Goal: Task Accomplishment & Management: Use online tool/utility

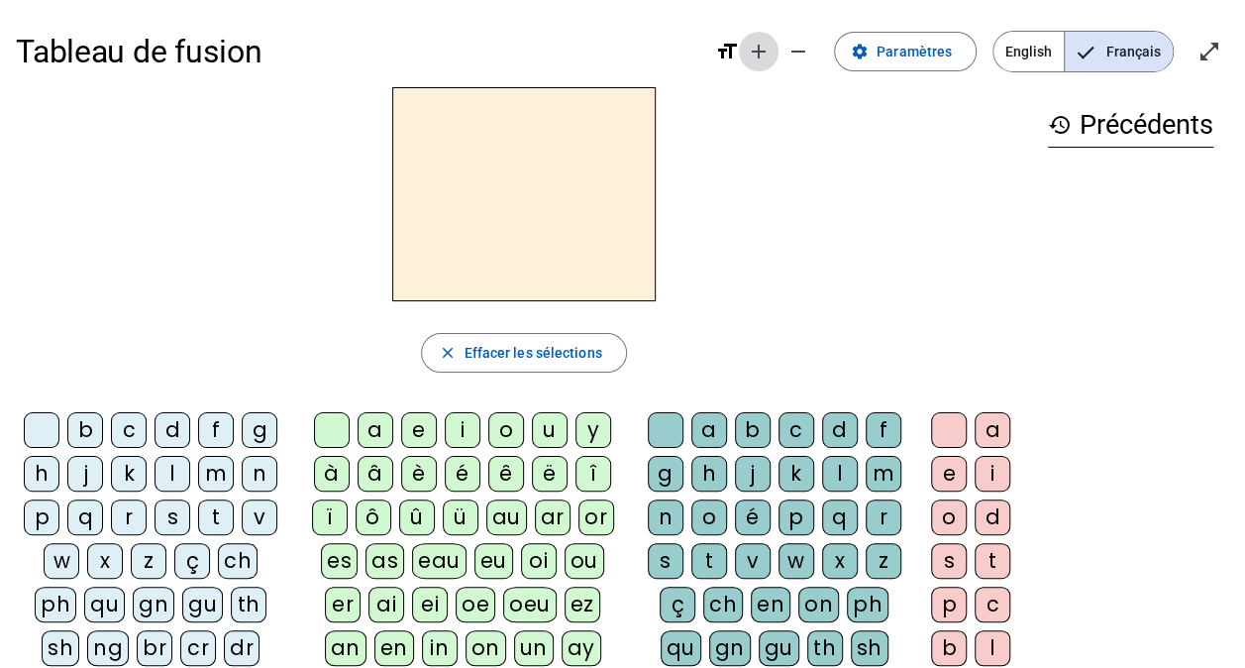
click at [771, 50] on mat-icon "add" at bounding box center [759, 52] width 24 height 24
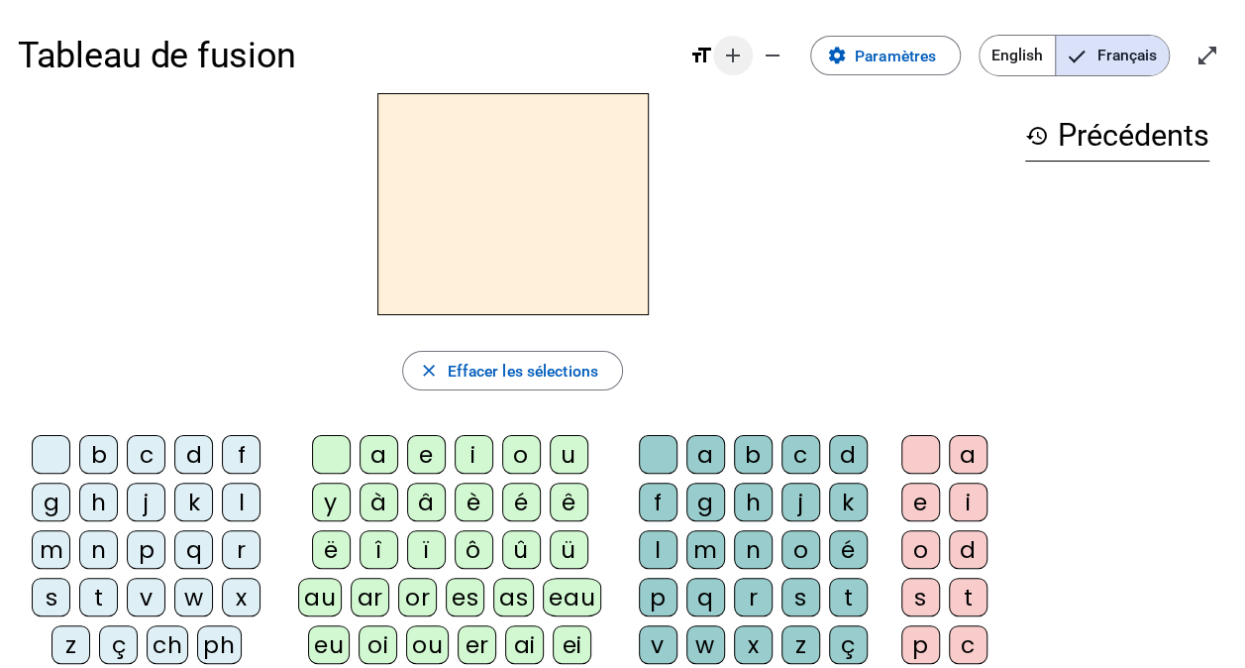
click at [741, 52] on mat-icon "add" at bounding box center [733, 56] width 24 height 24
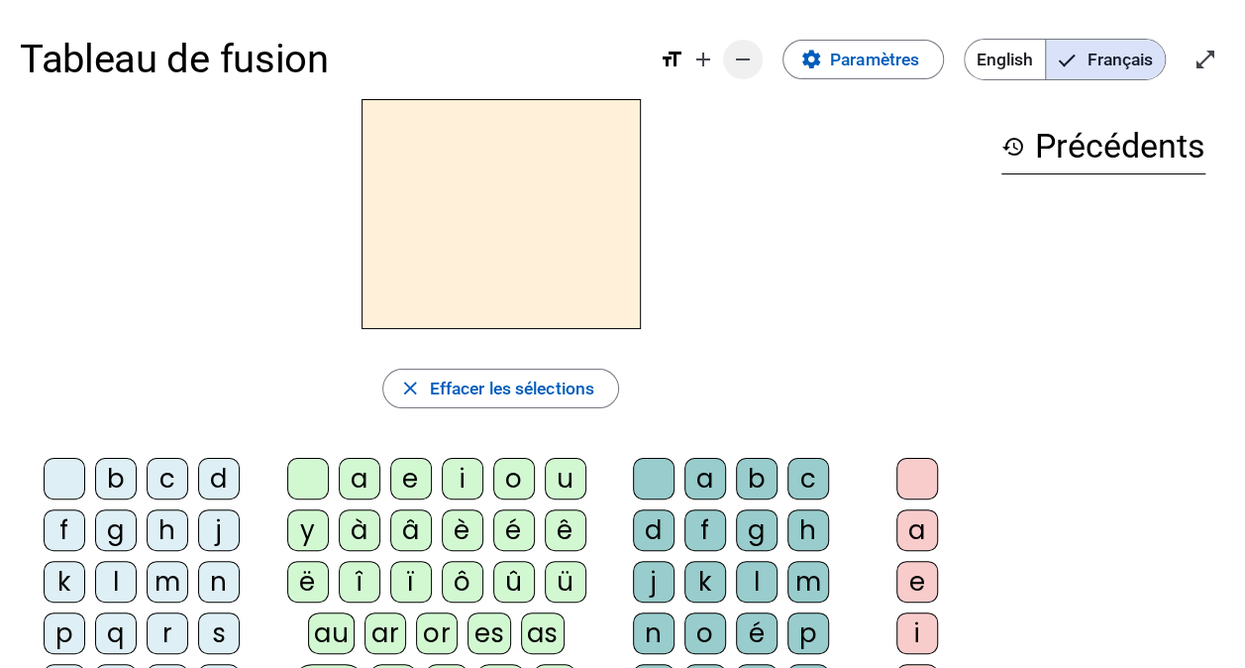
click at [753, 61] on mat-icon "remove" at bounding box center [743, 60] width 24 height 24
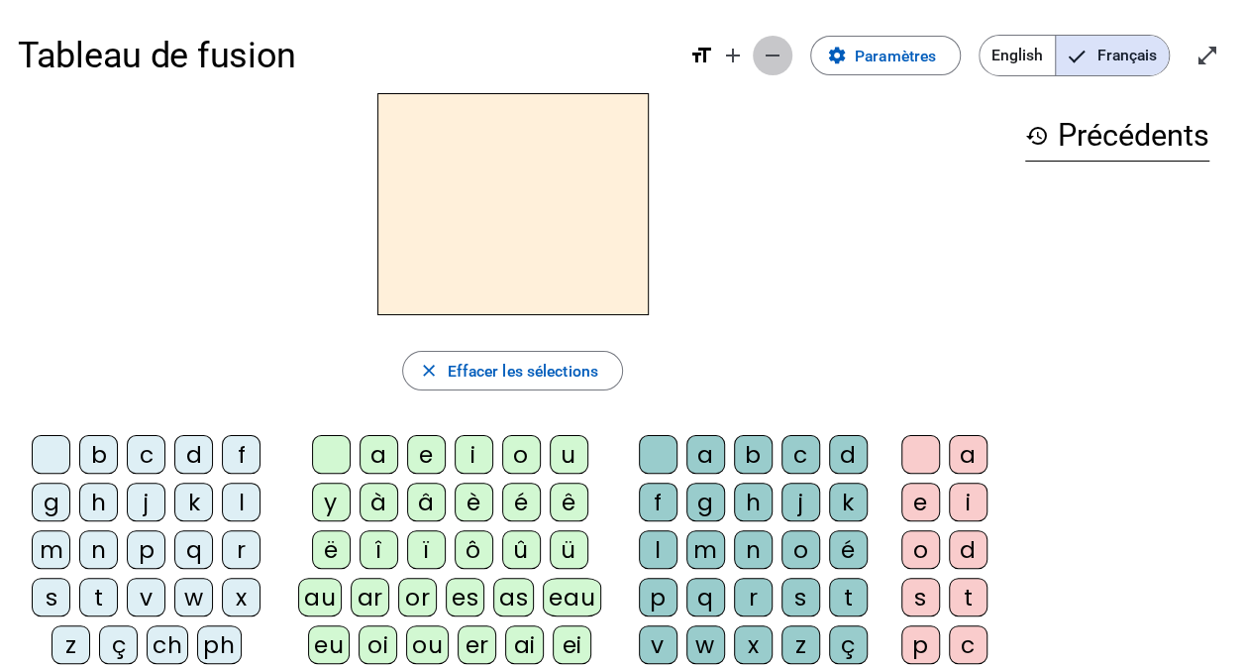
click at [753, 61] on span "Diminuer la taille de la police" at bounding box center [773, 56] width 48 height 48
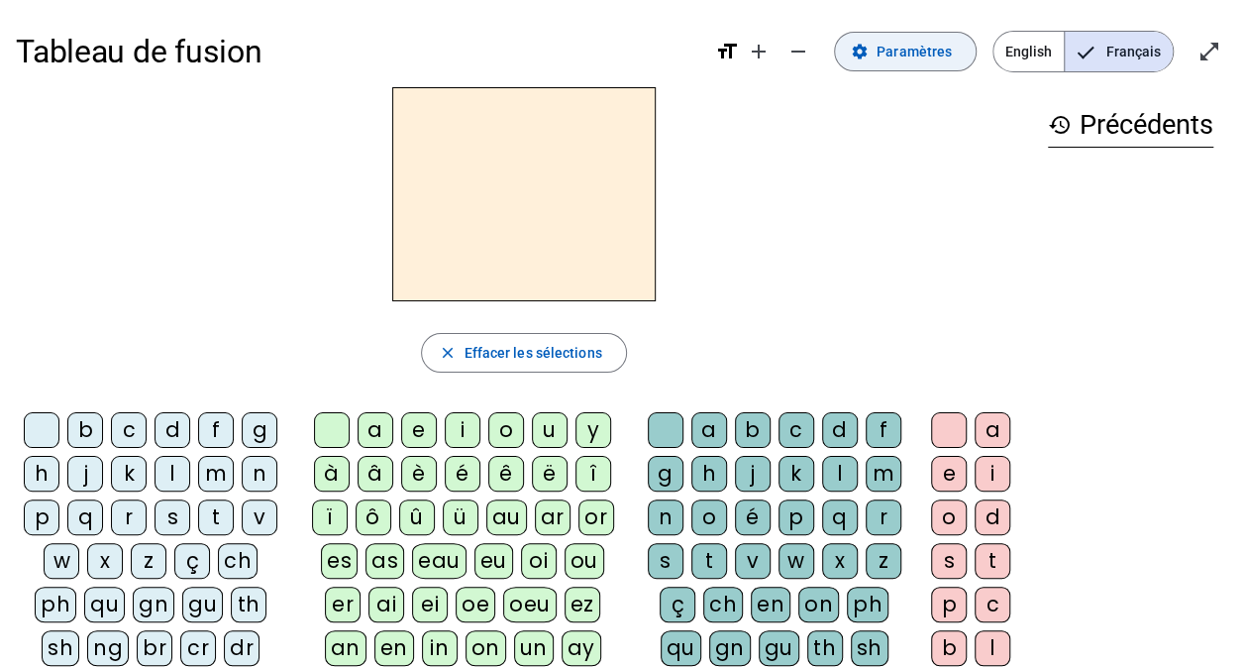
click at [892, 53] on span "Paramètres" at bounding box center [914, 52] width 75 height 24
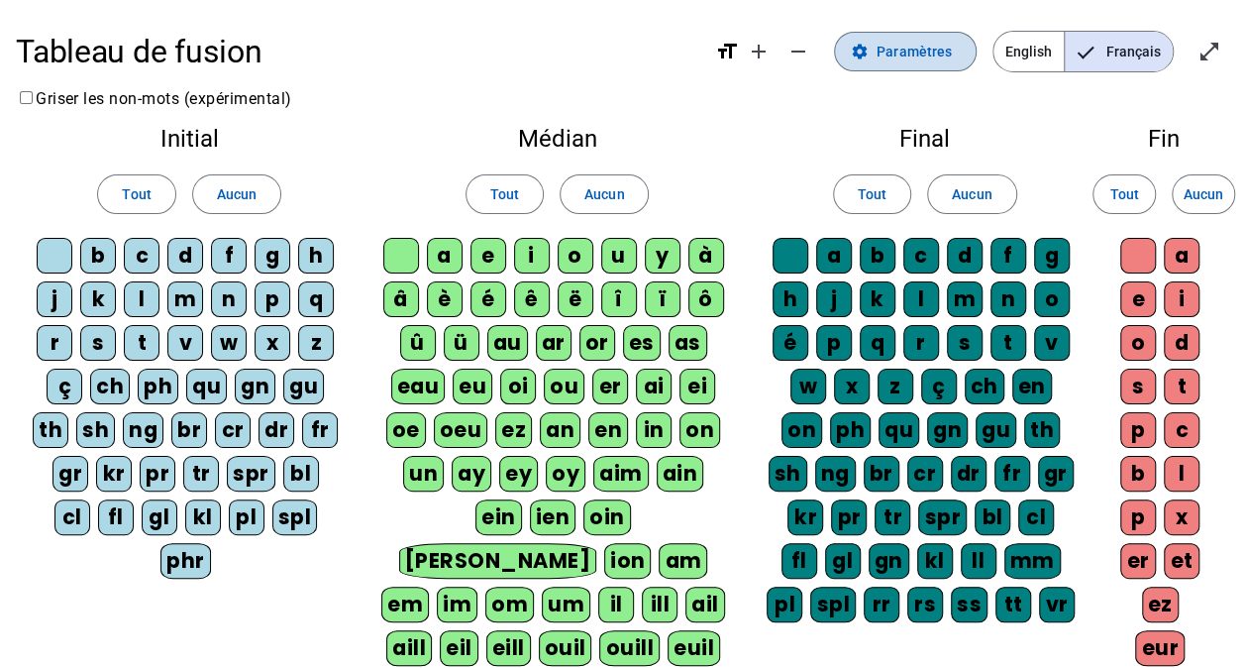
click at [892, 53] on span "Paramètres" at bounding box center [914, 52] width 75 height 24
click at [929, 53] on span "Paramètres" at bounding box center [914, 52] width 75 height 24
click at [731, 52] on mat-icon "format_size" at bounding box center [727, 52] width 24 height 24
click at [738, 50] on mat-icon "format_size" at bounding box center [727, 52] width 24 height 24
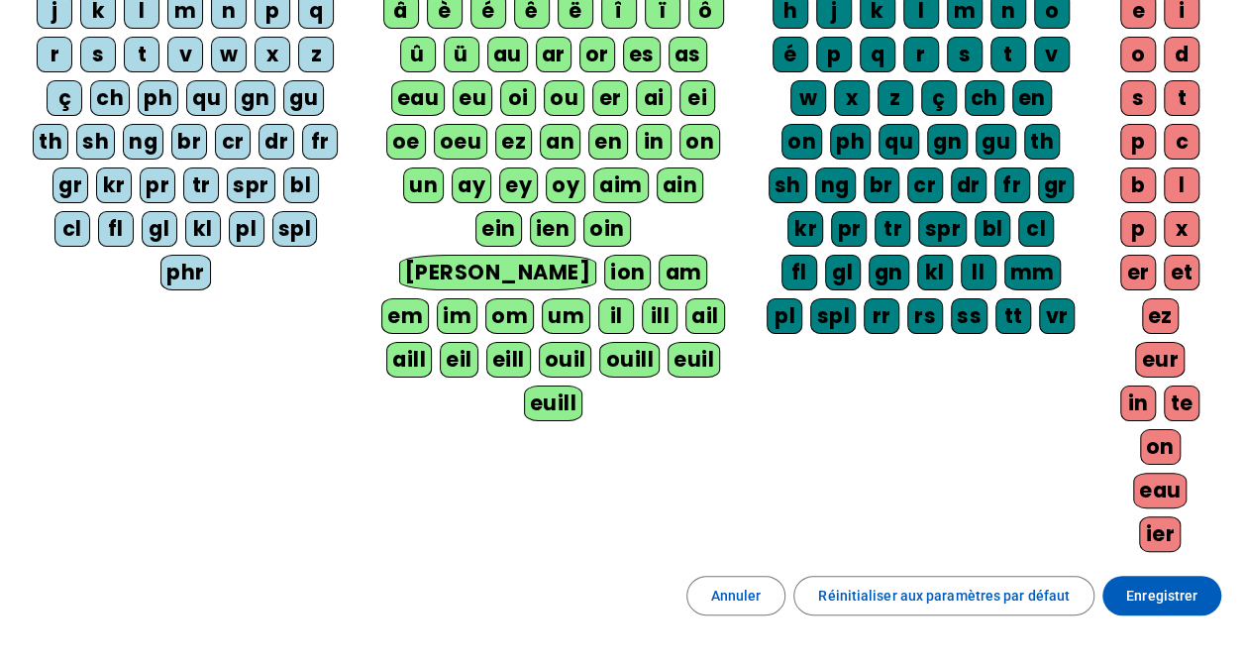
scroll to position [390, 0]
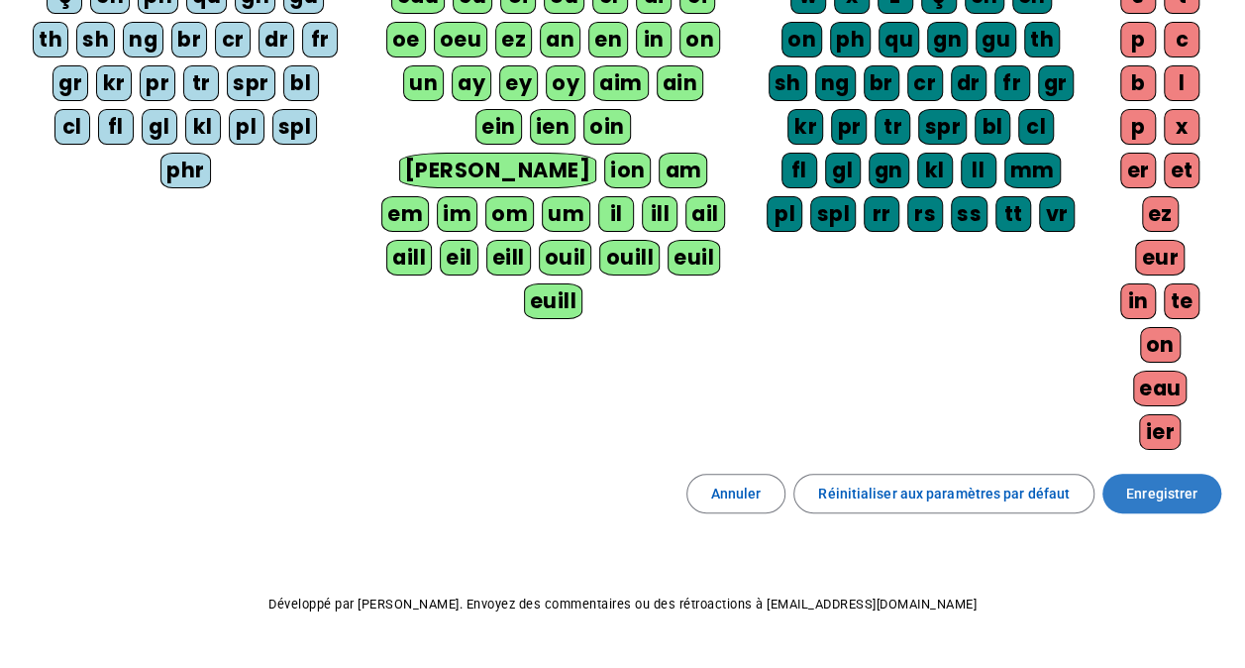
click at [1156, 481] on span "Enregistrer" at bounding box center [1161, 493] width 71 height 24
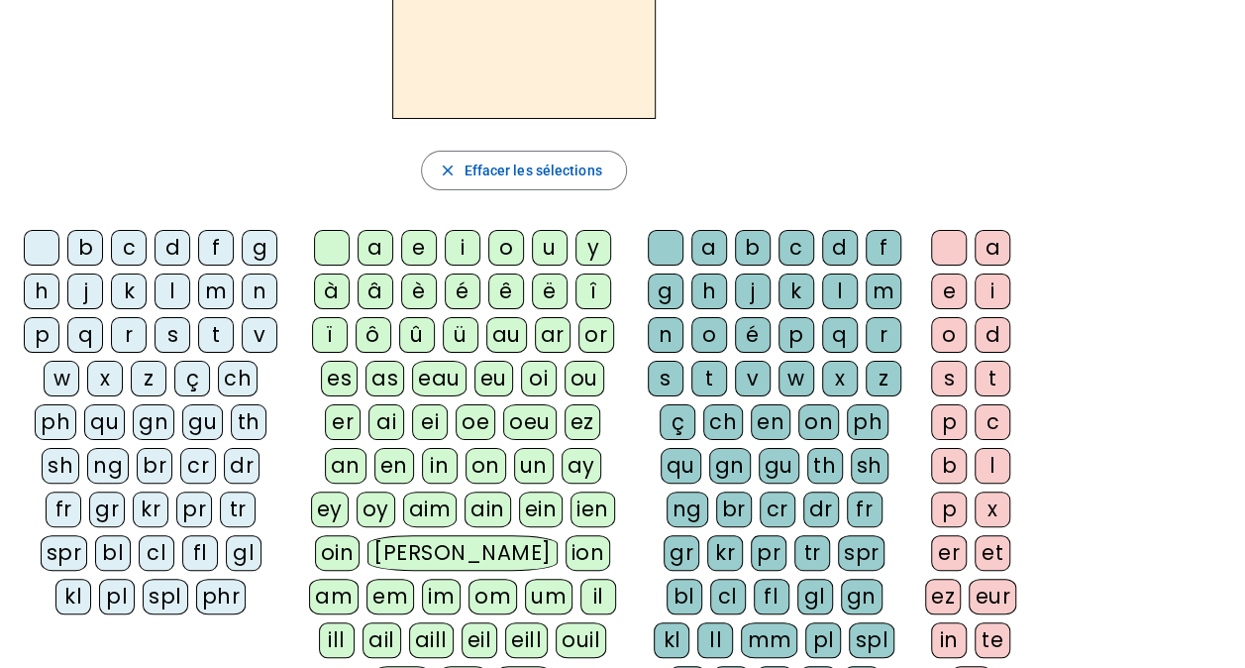
scroll to position [22, 0]
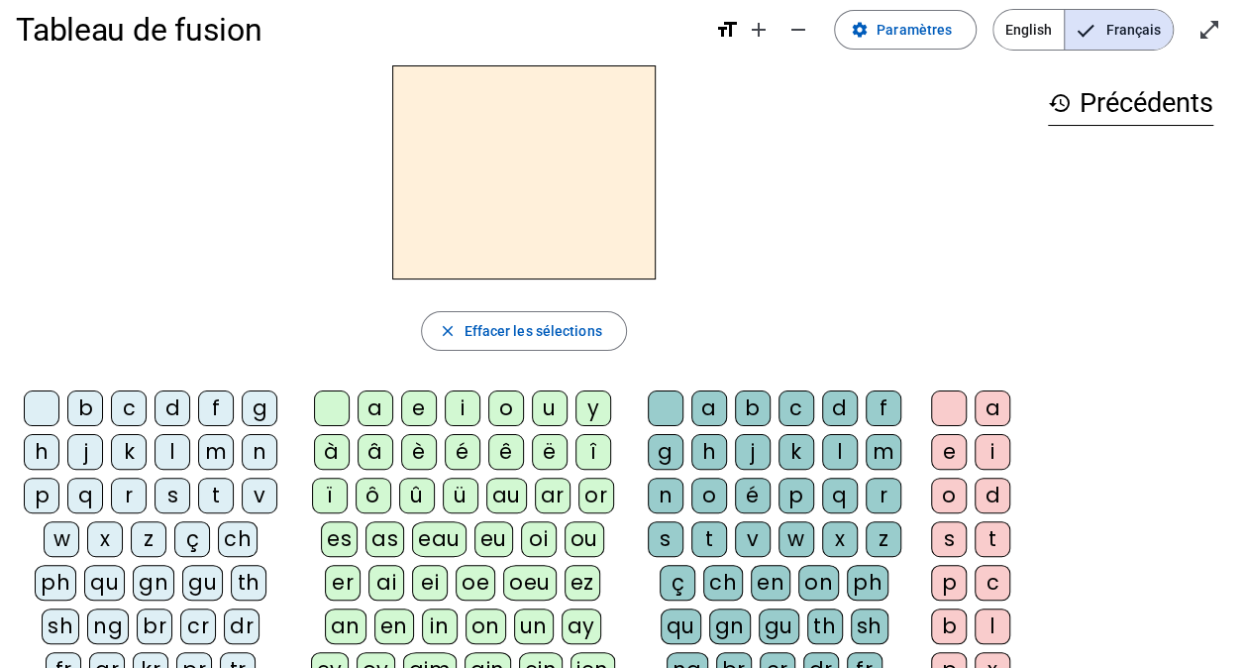
click at [261, 485] on div "v" at bounding box center [260, 495] width 36 height 36
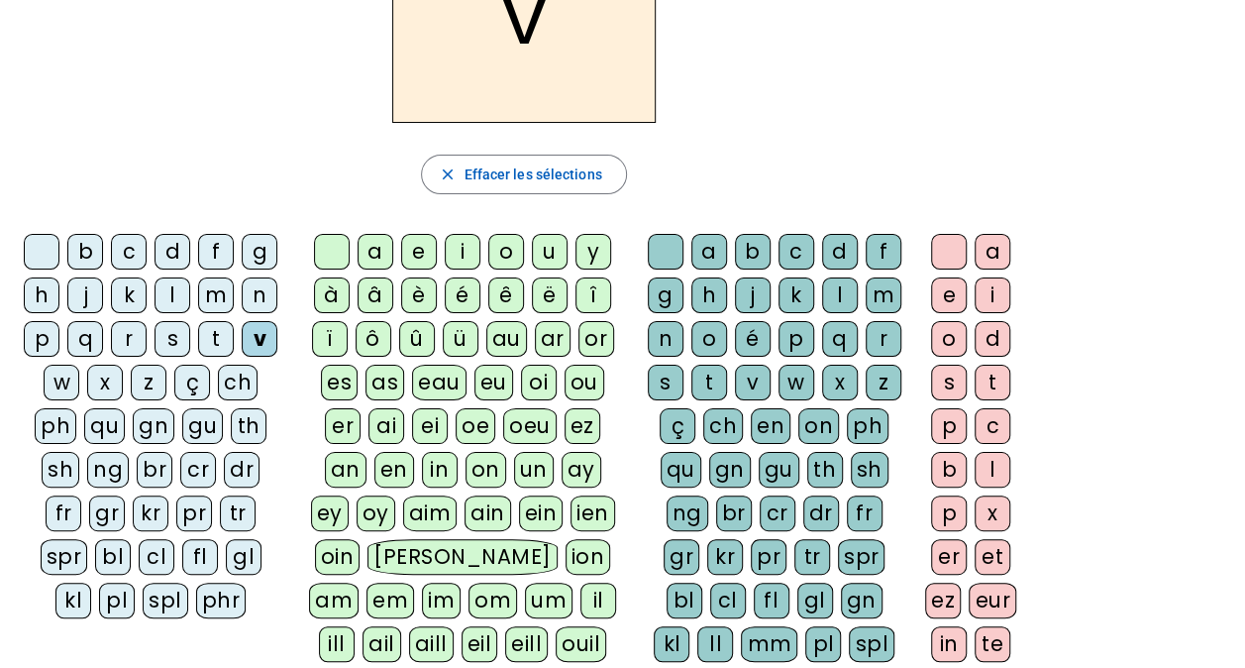
scroll to position [220, 0]
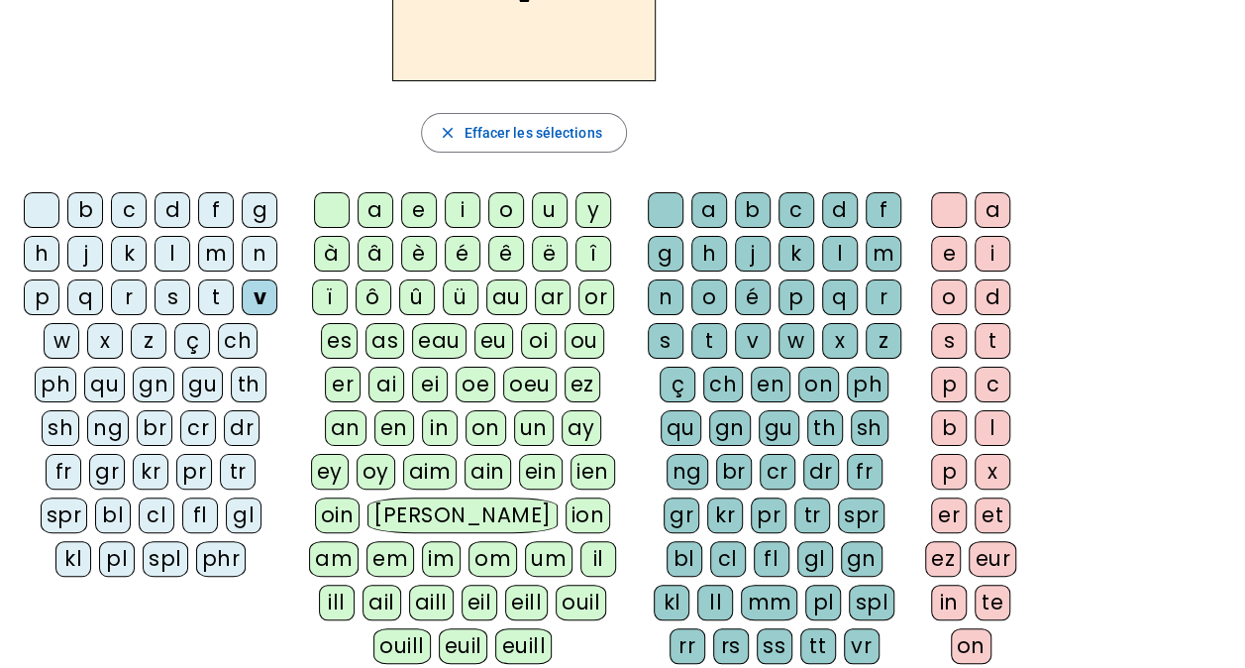
click at [565, 337] on div "ou" at bounding box center [585, 341] width 40 height 36
click at [660, 335] on div "s" at bounding box center [666, 341] width 36 height 36
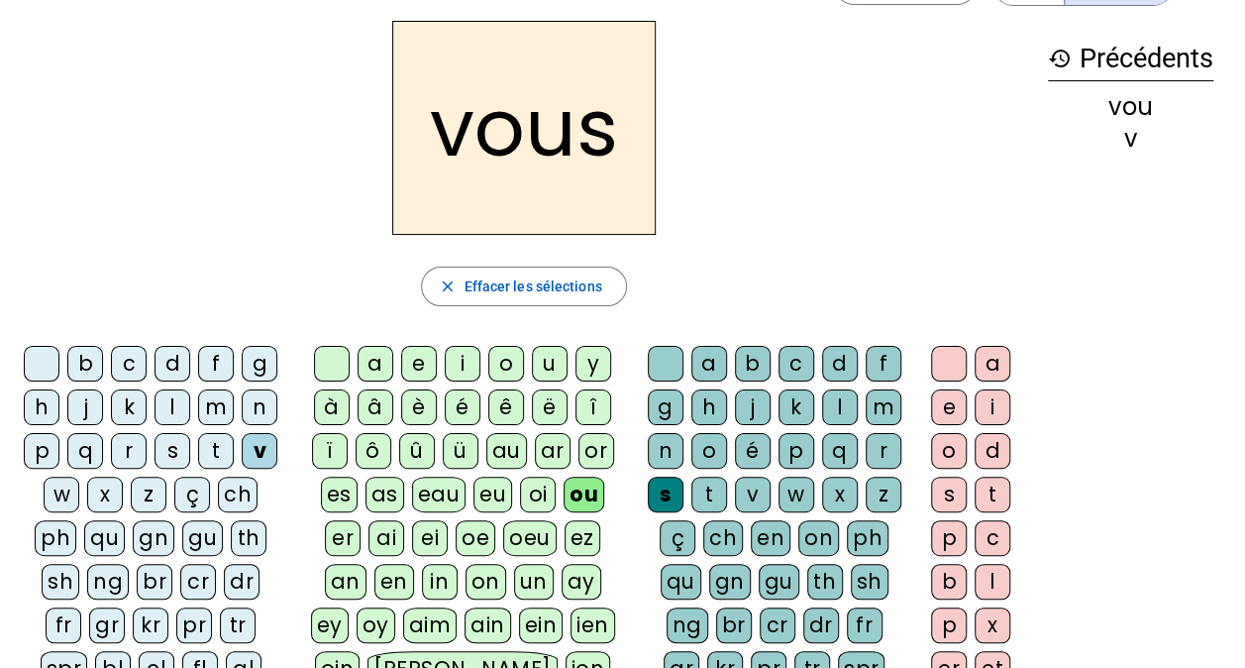
scroll to position [0, 0]
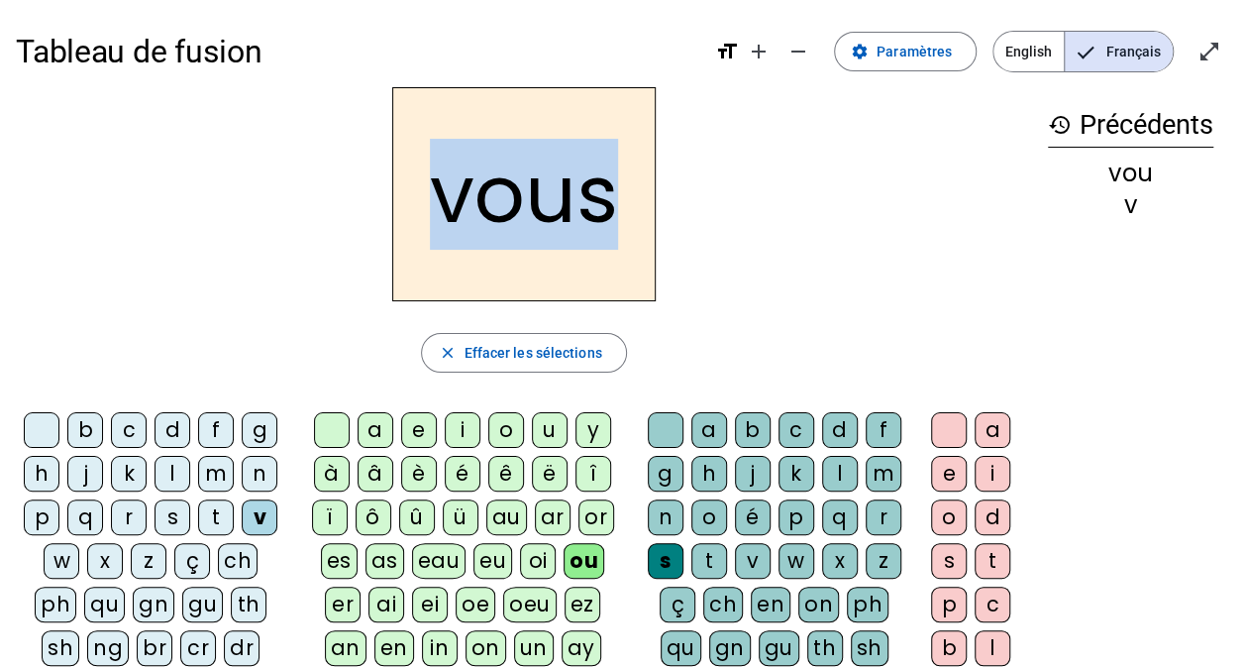
drag, startPoint x: 448, startPoint y: 209, endPoint x: 634, endPoint y: 200, distance: 186.4
click at [634, 200] on h2 "vous" at bounding box center [523, 194] width 263 height 214
drag, startPoint x: 634, startPoint y: 200, endPoint x: 858, endPoint y: 263, distance: 232.6
click at [858, 263] on div "vous" at bounding box center [524, 194] width 1016 height 214
click at [567, 186] on h2 "vous" at bounding box center [523, 194] width 263 height 214
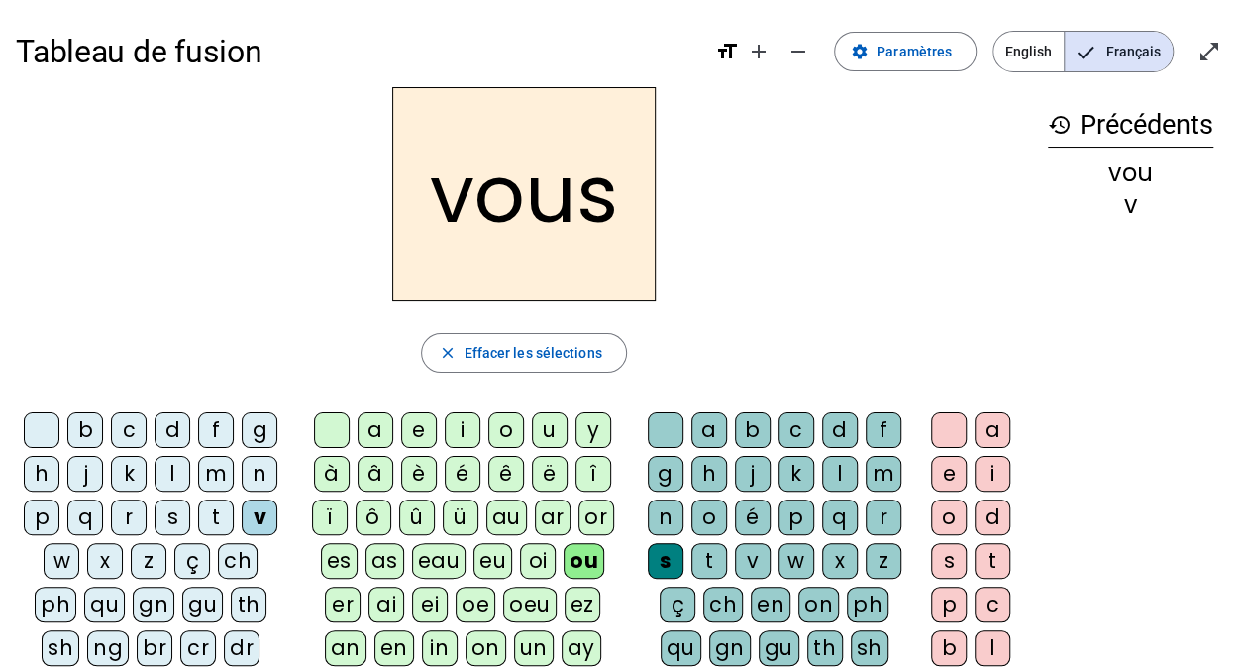
click at [258, 510] on div "v" at bounding box center [260, 517] width 36 height 36
click at [261, 525] on div "v" at bounding box center [260, 517] width 36 height 36
click at [259, 507] on div "v" at bounding box center [260, 517] width 36 height 36
click at [507, 348] on span "Effacer les sélections" at bounding box center [533, 353] width 138 height 24
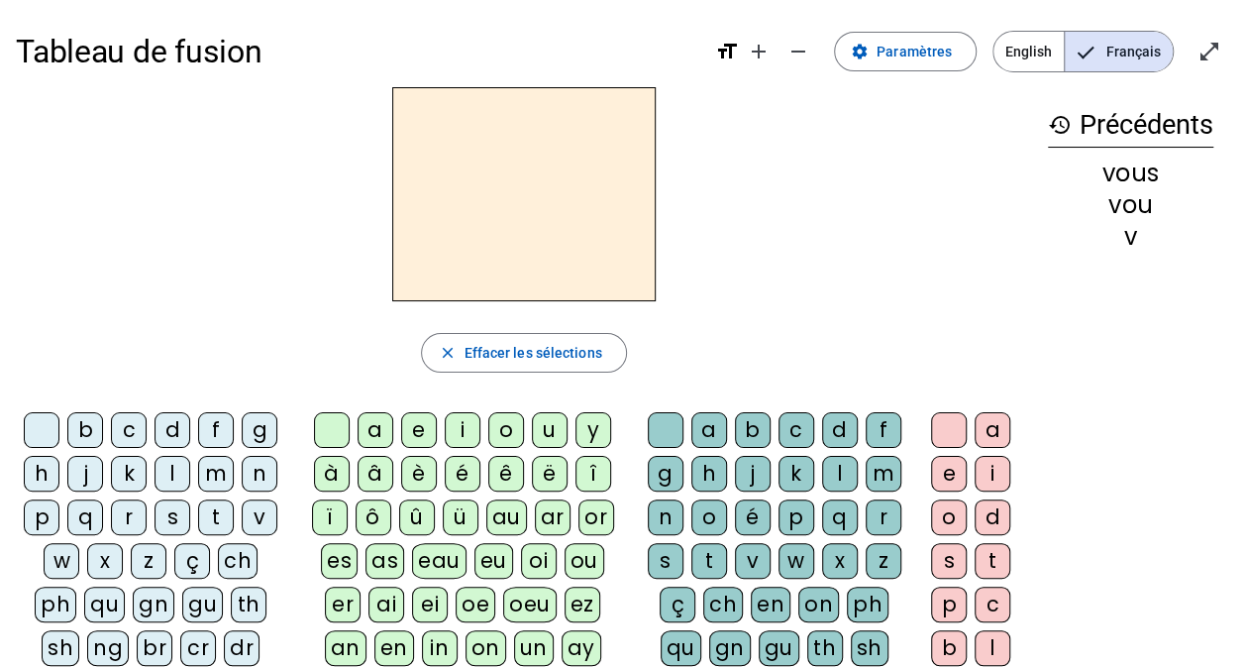
click at [565, 558] on div "ou" at bounding box center [585, 561] width 40 height 36
click at [666, 554] on div "s" at bounding box center [666, 561] width 36 height 36
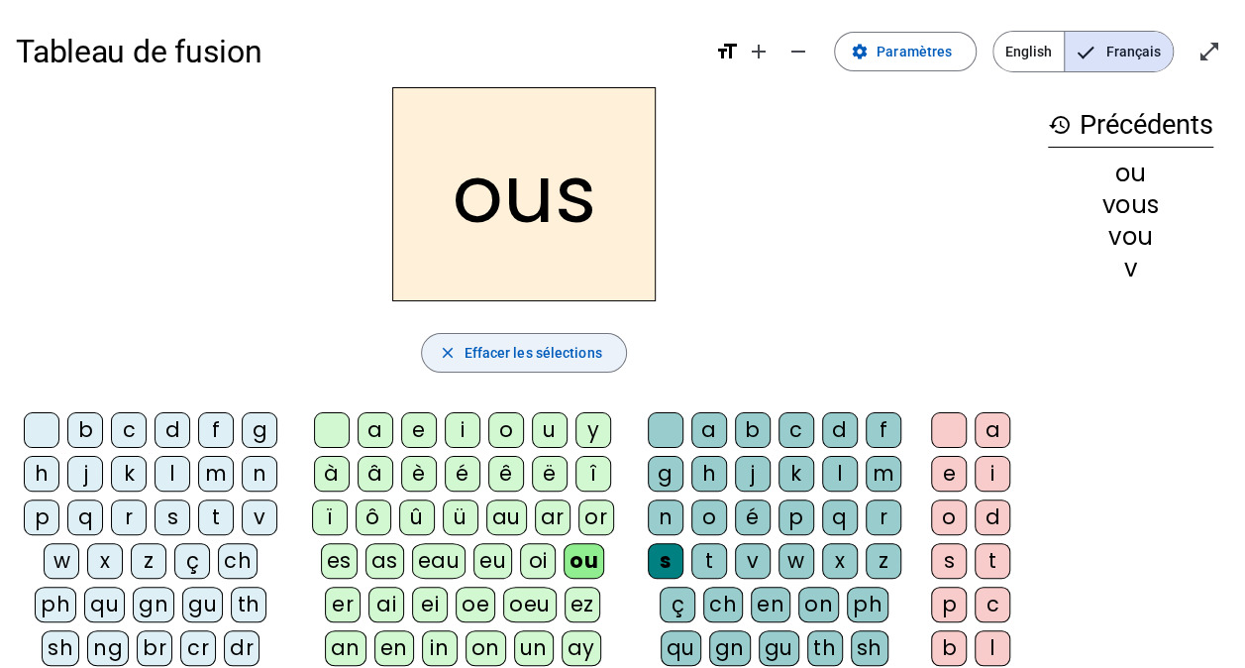
click at [551, 349] on span "Effacer les sélections" at bounding box center [533, 353] width 138 height 24
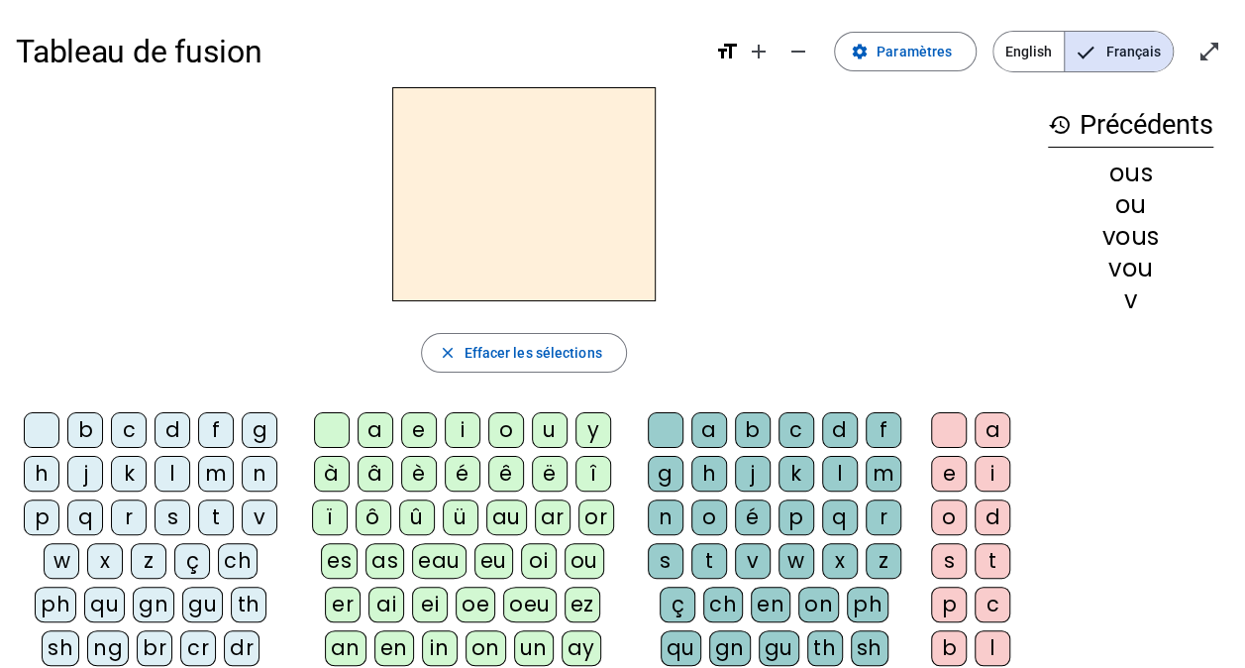
click at [261, 520] on div "v" at bounding box center [260, 517] width 36 height 36
click at [565, 557] on div "ou" at bounding box center [585, 561] width 40 height 36
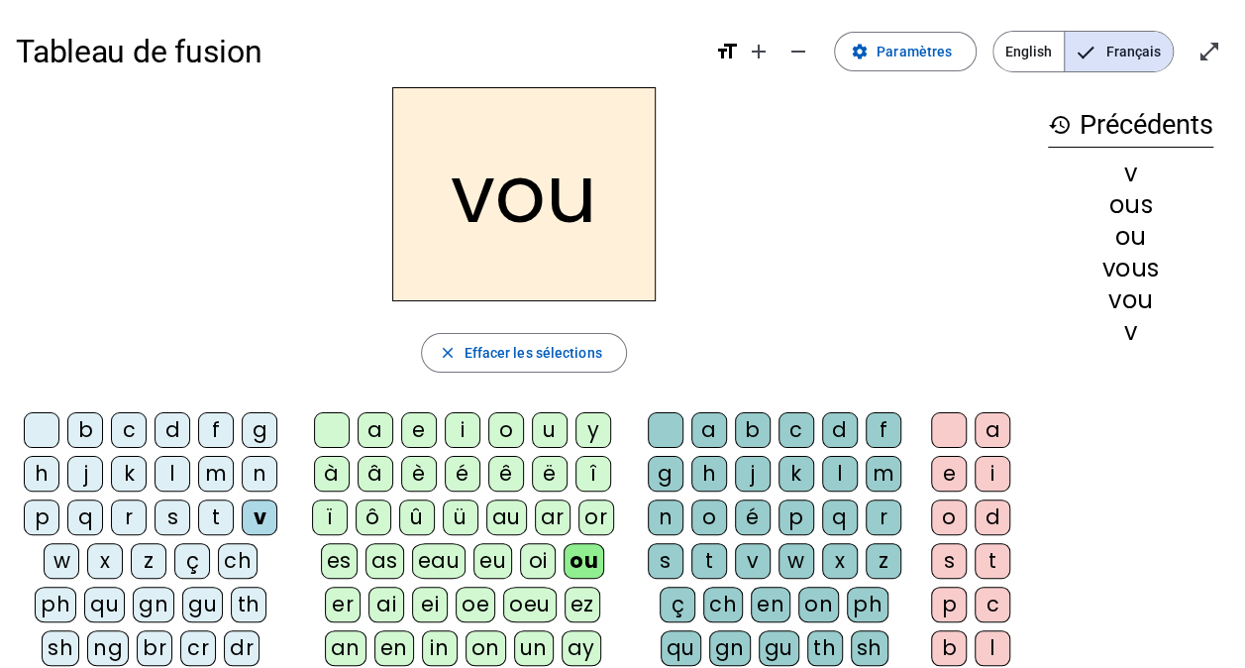
click at [672, 557] on div "s" at bounding box center [666, 561] width 36 height 36
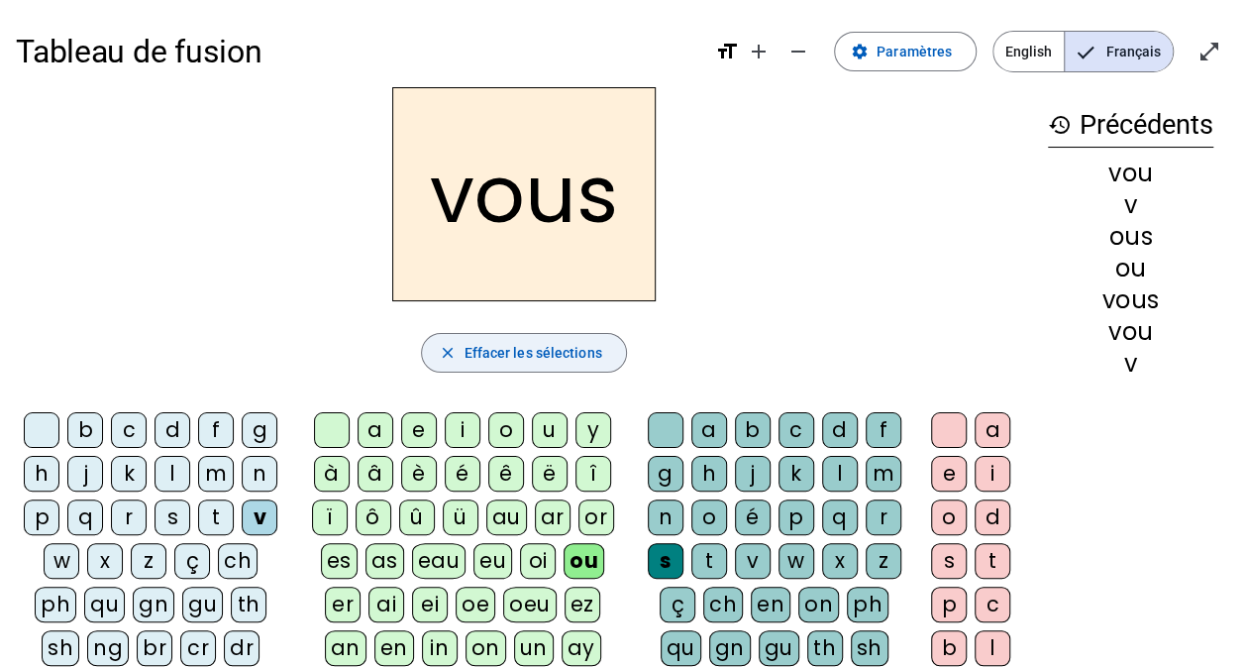
click at [467, 356] on span "Effacer les sélections" at bounding box center [533, 353] width 138 height 24
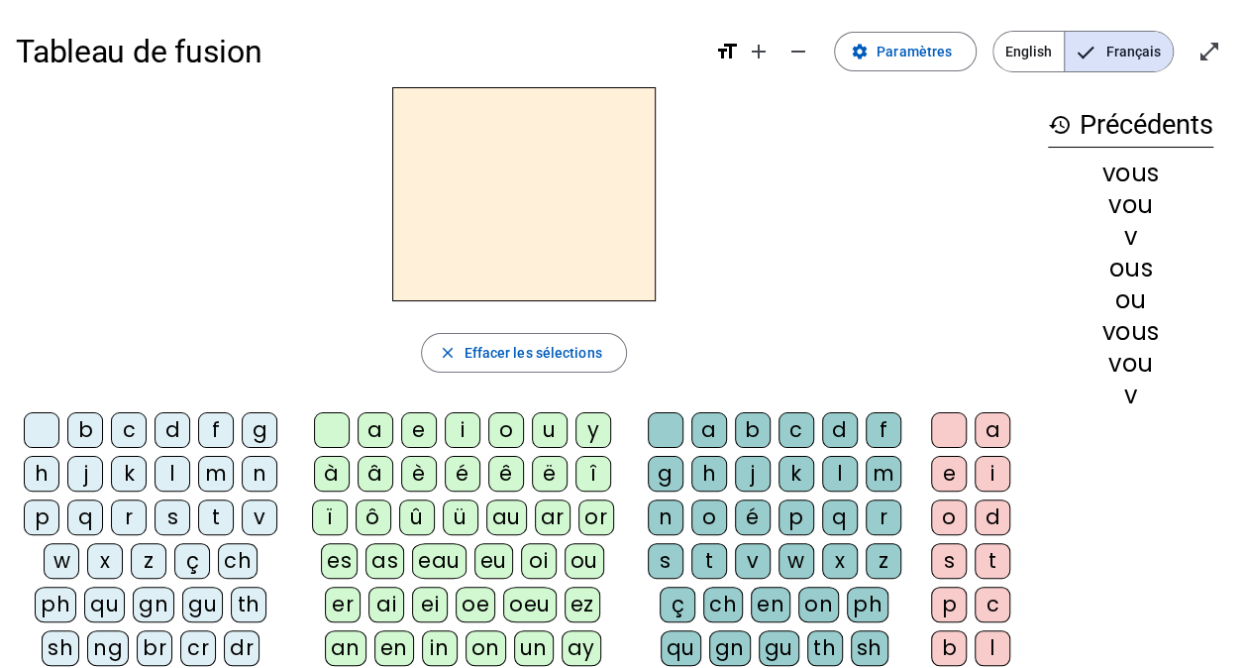
click at [215, 510] on div "t" at bounding box center [216, 517] width 36 height 36
click at [565, 551] on div "ou" at bounding box center [585, 561] width 40 height 36
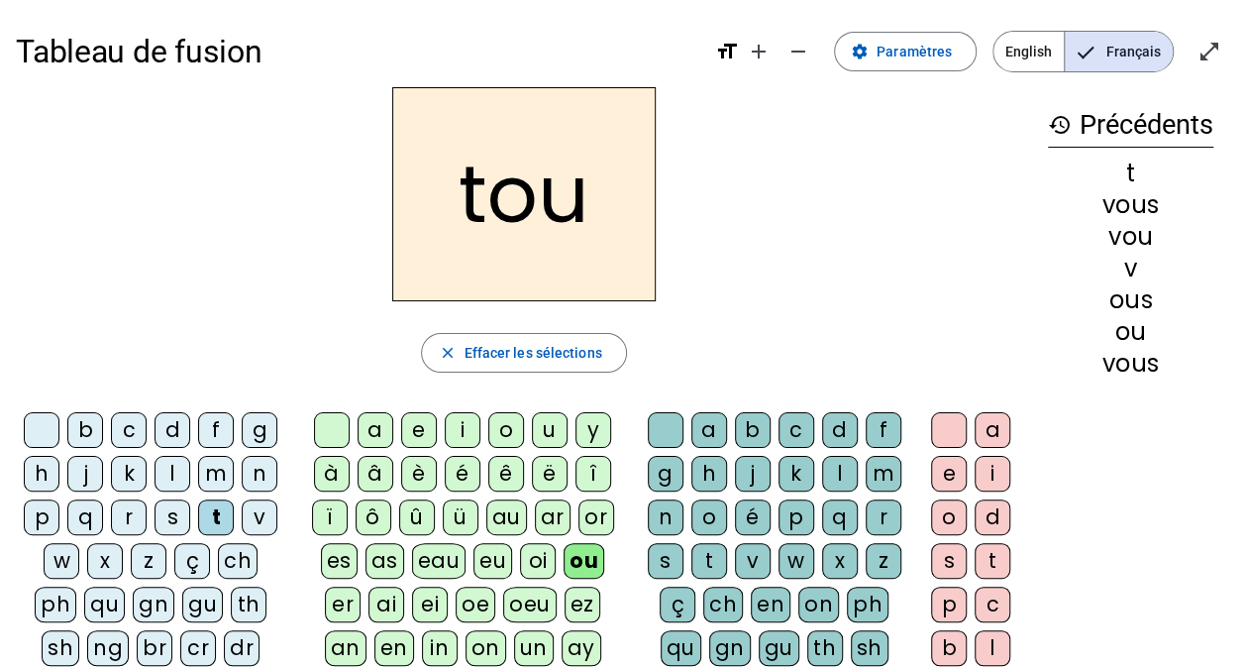
click at [672, 557] on div "s" at bounding box center [666, 561] width 36 height 36
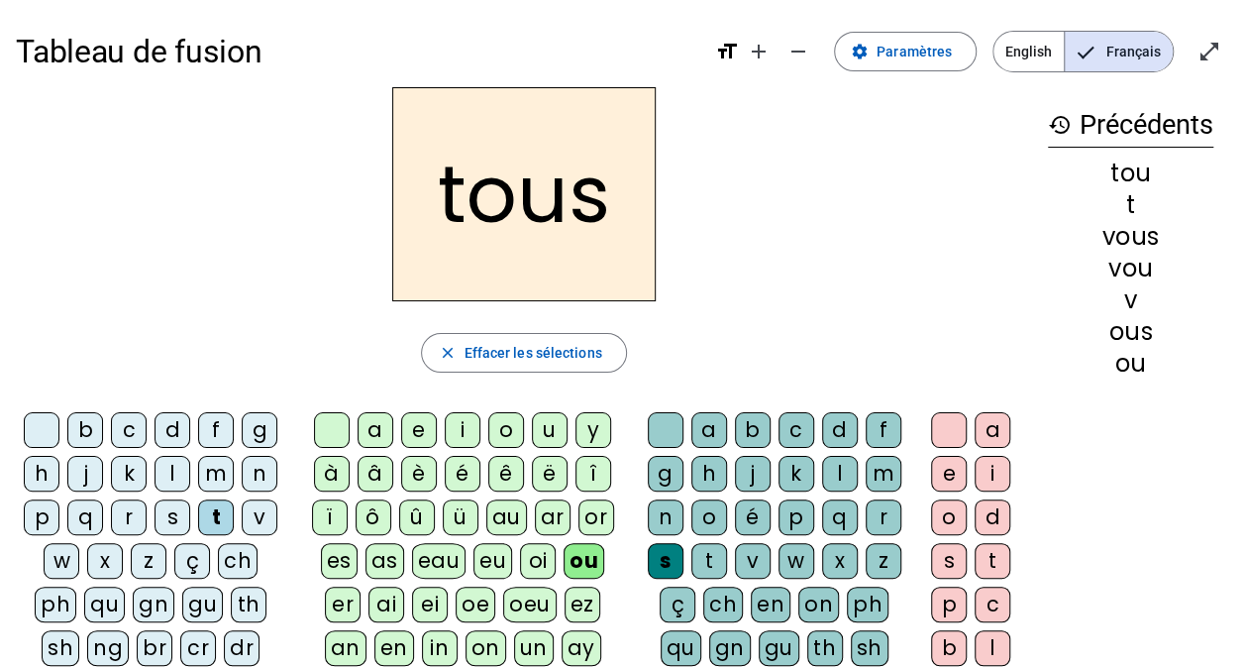
click at [204, 511] on div "t" at bounding box center [216, 517] width 36 height 36
click at [262, 513] on div "v" at bounding box center [260, 517] width 36 height 36
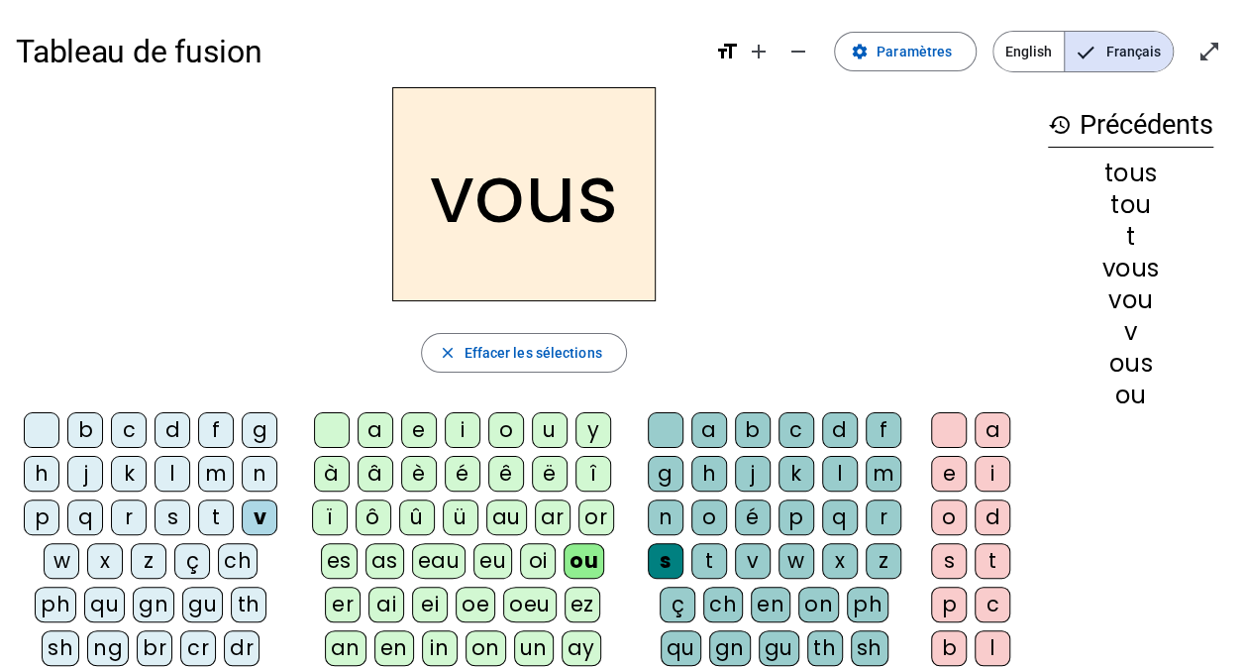
click at [220, 513] on div "t" at bounding box center [216, 517] width 36 height 36
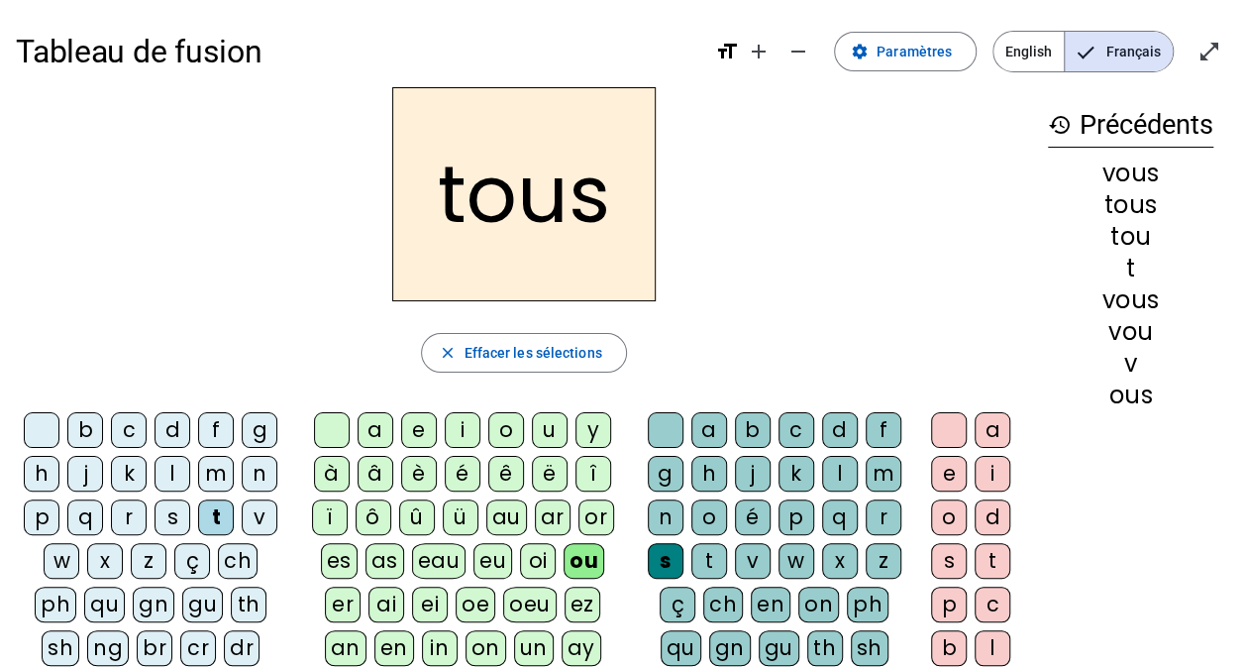
click at [174, 518] on div "s" at bounding box center [173, 517] width 36 height 36
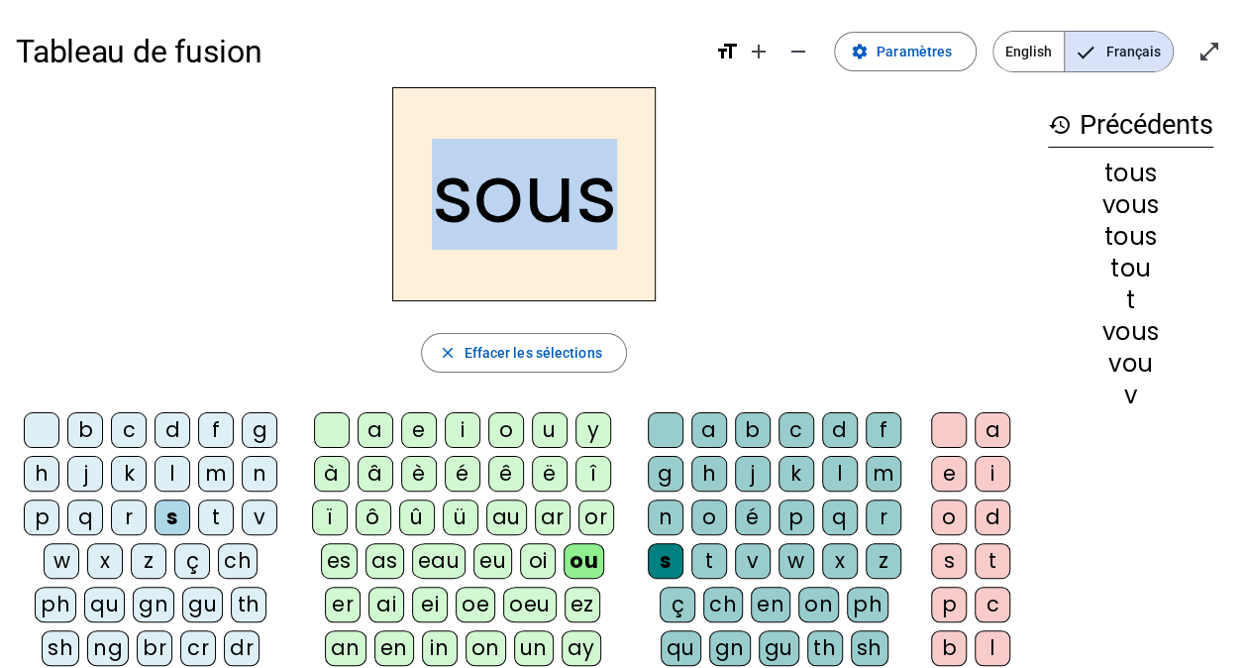
drag, startPoint x: 537, startPoint y: 224, endPoint x: 343, endPoint y: 207, distance: 194.9
click at [343, 207] on div "sous" at bounding box center [524, 194] width 1016 height 214
click at [700, 190] on div "sous" at bounding box center [524, 194] width 1016 height 214
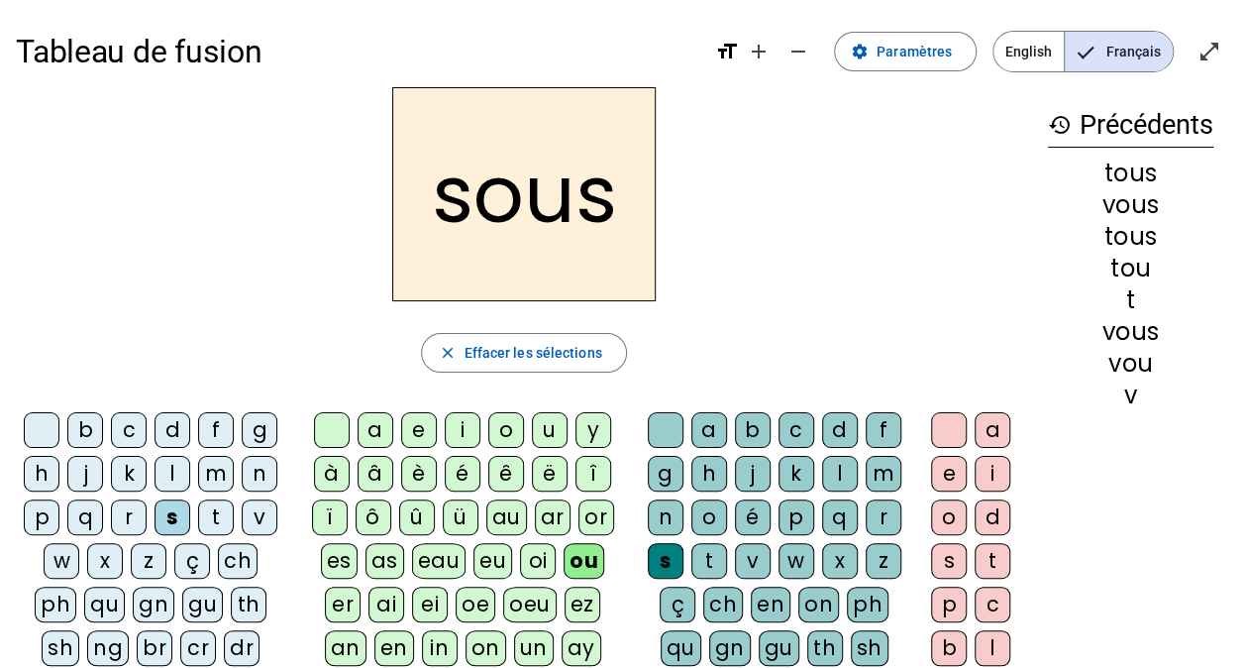
click at [661, 553] on div "s" at bounding box center [666, 561] width 36 height 36
click at [955, 464] on div "e" at bounding box center [949, 474] width 36 height 36
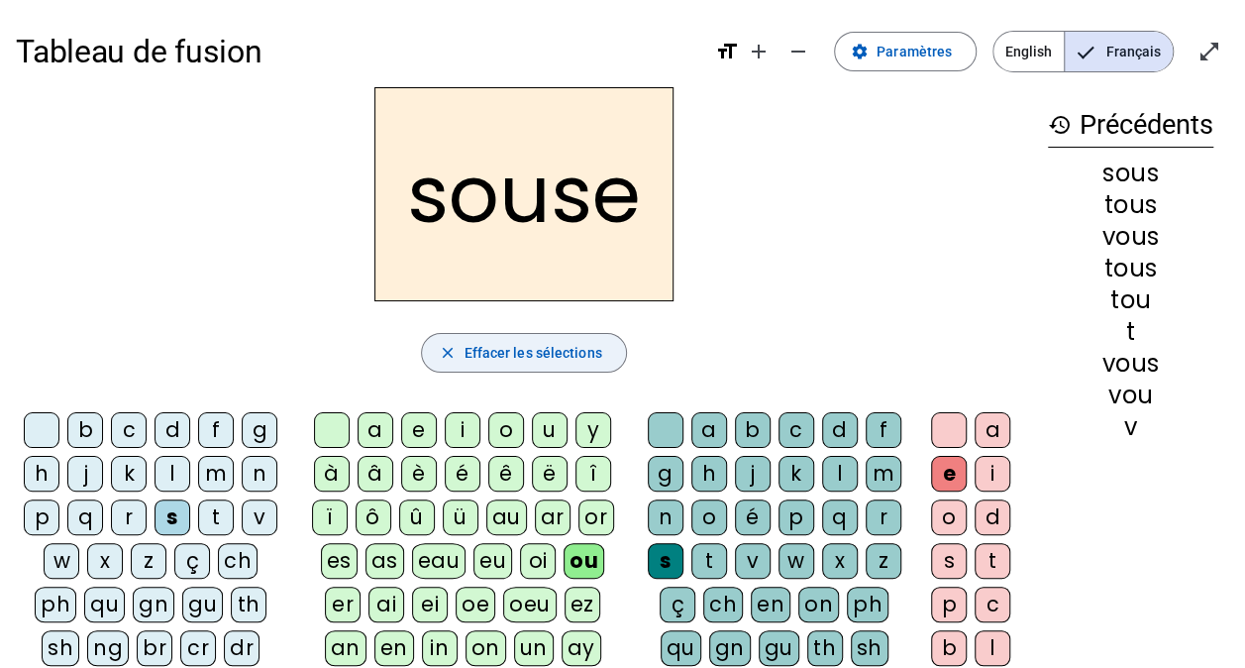
click at [567, 352] on span "Effacer les sélections" at bounding box center [533, 353] width 138 height 24
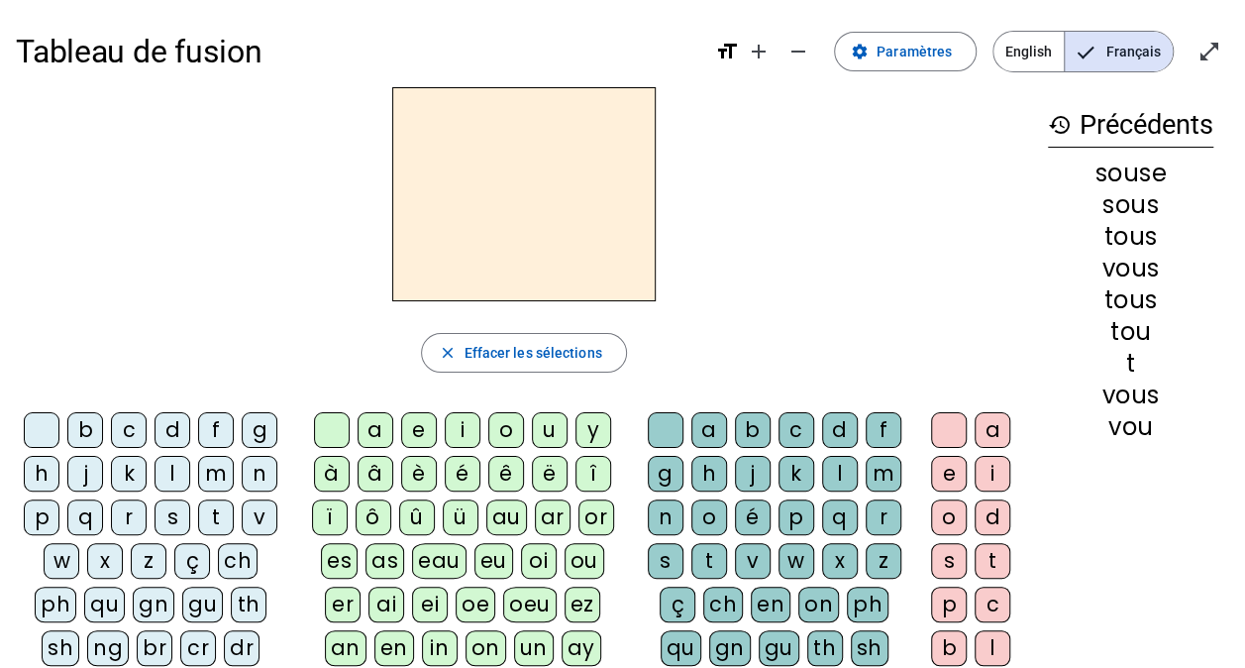
click at [167, 519] on div "s" at bounding box center [173, 517] width 36 height 36
drag, startPoint x: 557, startPoint y: 553, endPoint x: 652, endPoint y: 551, distance: 95.1
click at [565, 553] on div "ou" at bounding box center [585, 561] width 40 height 36
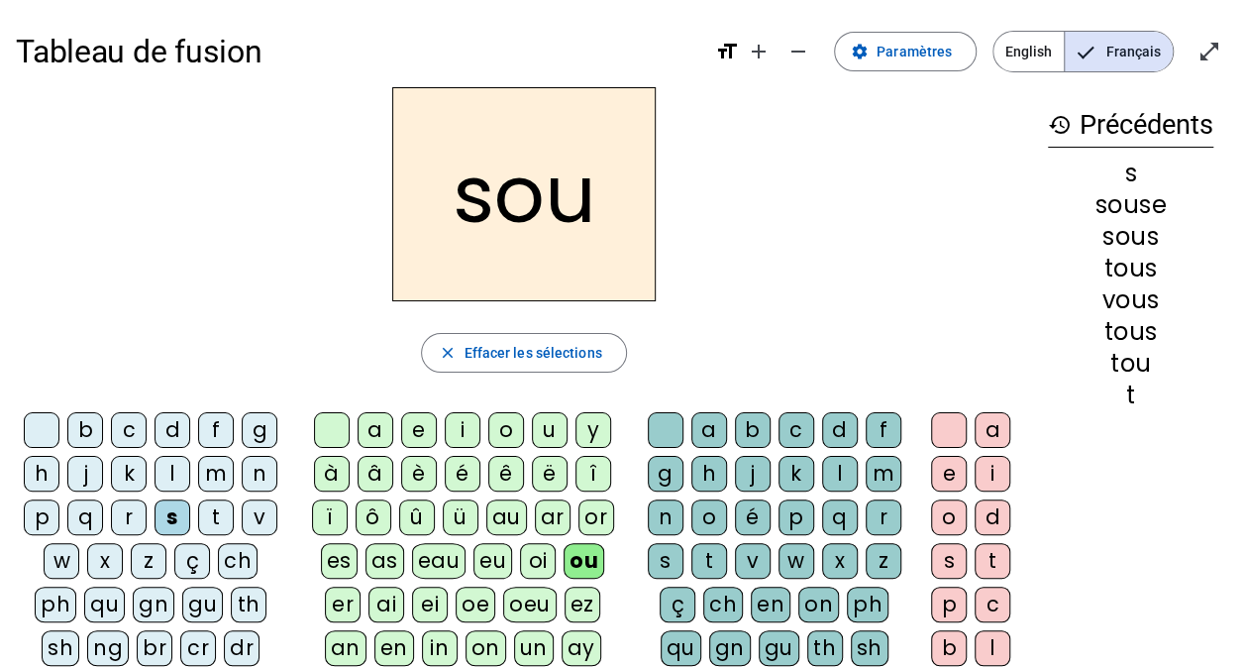
click at [947, 475] on div "e" at bounding box center [949, 474] width 36 height 36
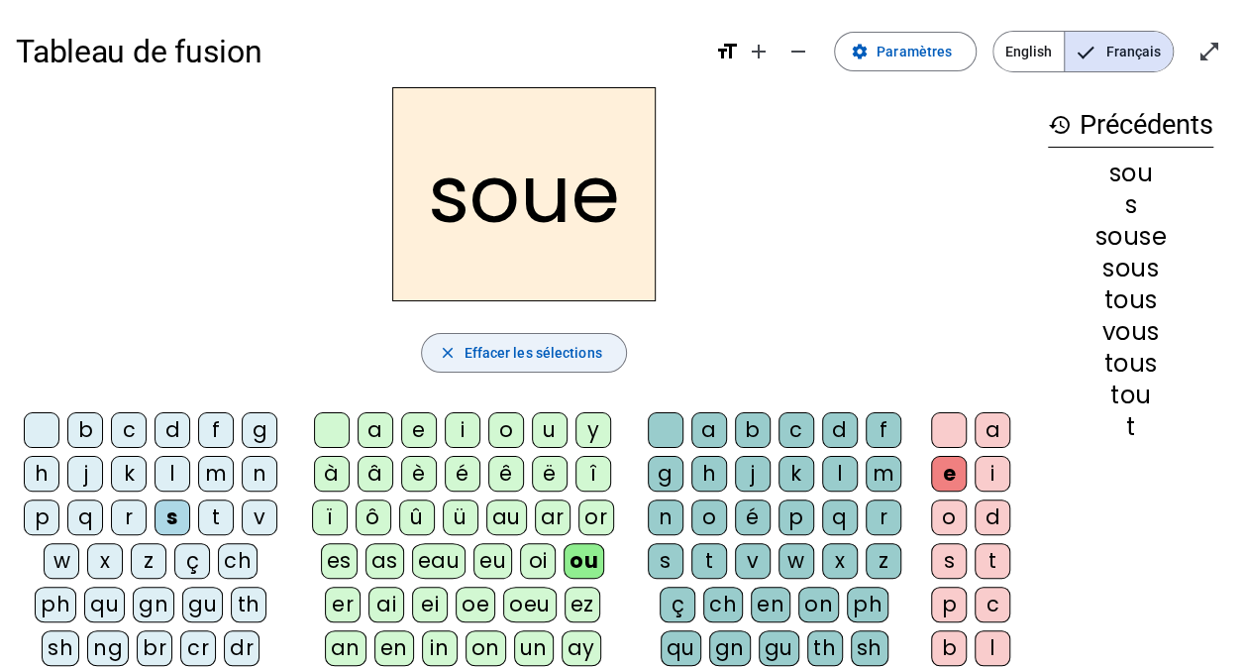
click at [573, 352] on span "Effacer les sélections" at bounding box center [533, 353] width 138 height 24
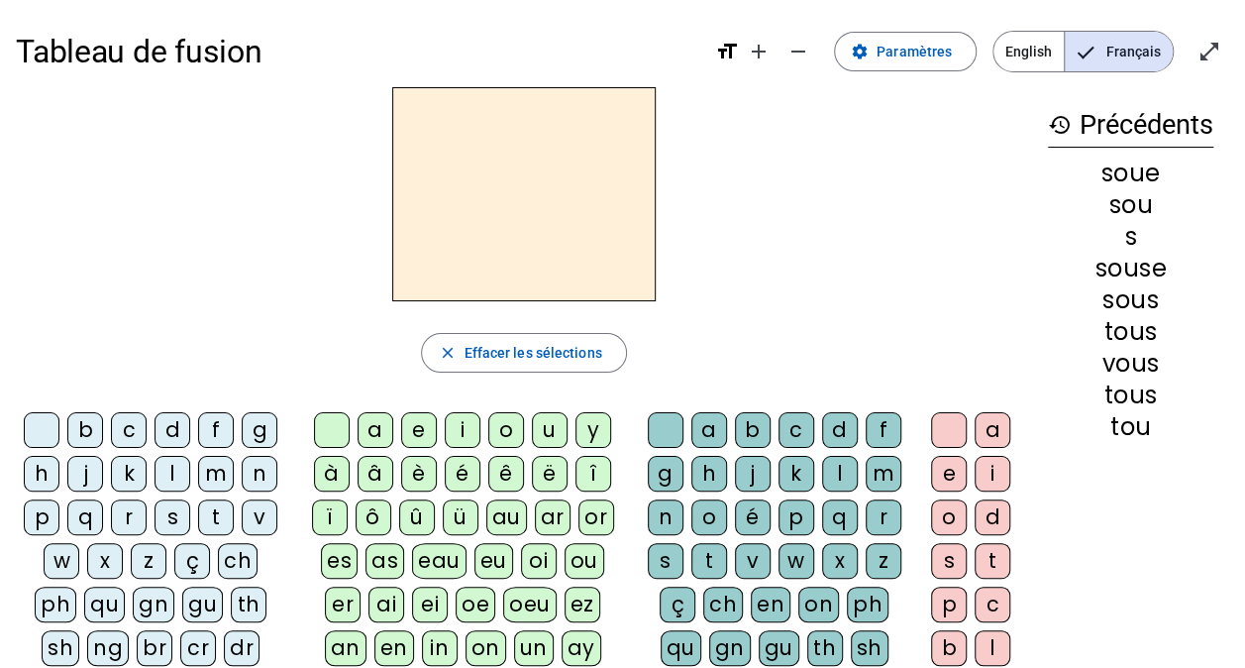
click at [168, 520] on div "s" at bounding box center [173, 517] width 36 height 36
click at [565, 557] on div "ou" at bounding box center [585, 561] width 40 height 36
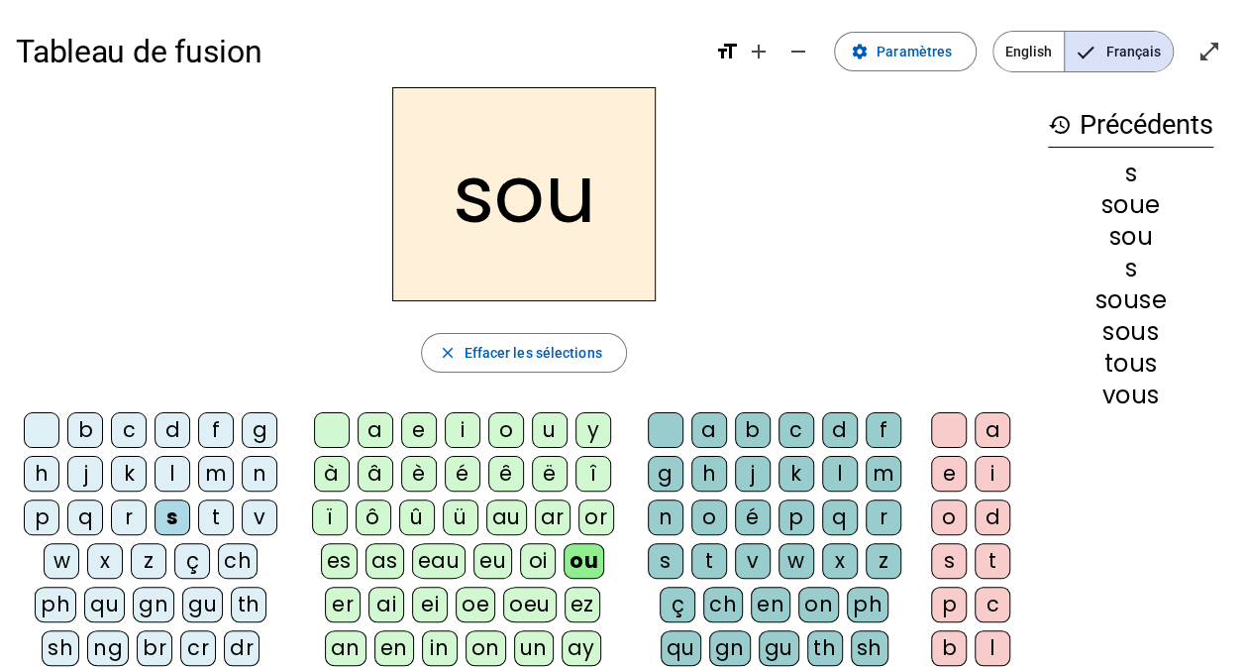
click at [668, 553] on div "s" at bounding box center [666, 561] width 36 height 36
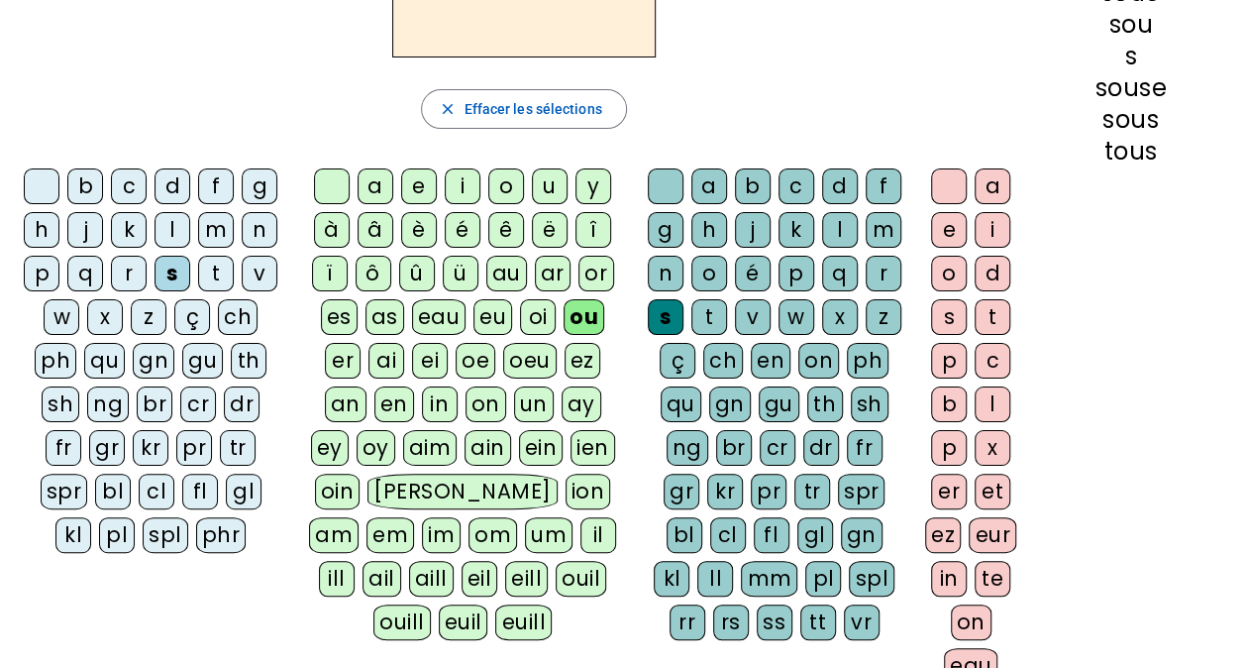
scroll to position [99, 0]
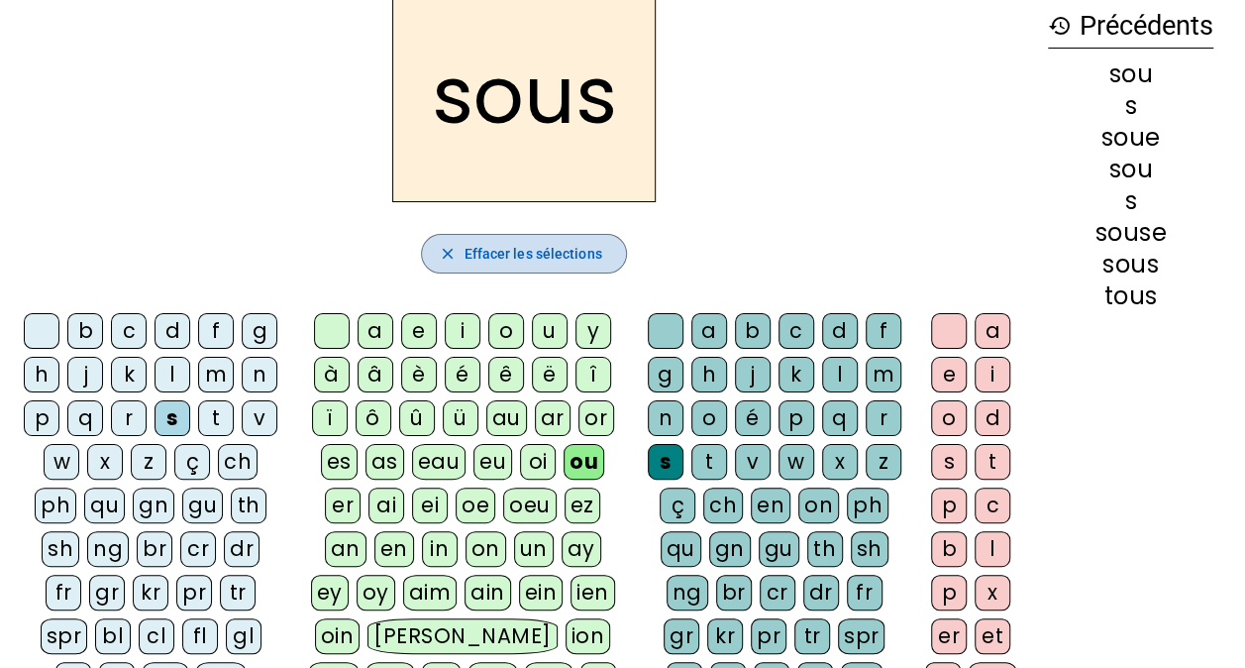
click at [545, 253] on span "Effacer les sélections" at bounding box center [533, 254] width 138 height 24
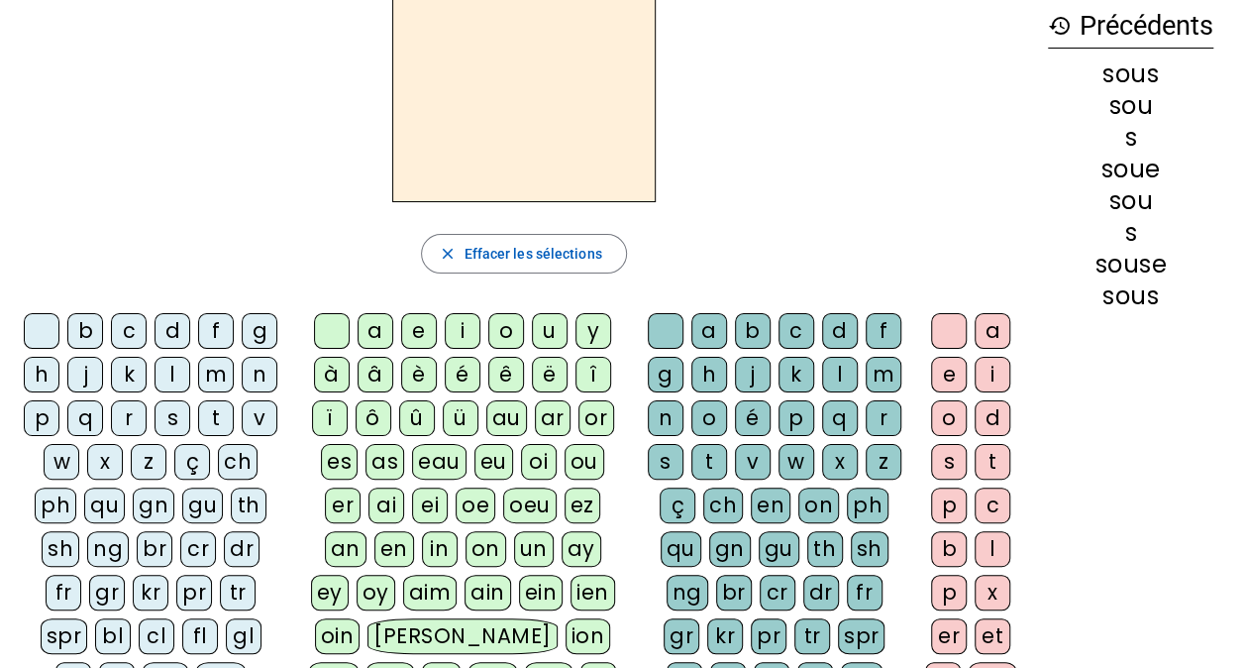
click at [173, 408] on div "s" at bounding box center [173, 418] width 36 height 36
click at [565, 454] on div "ou" at bounding box center [585, 462] width 40 height 36
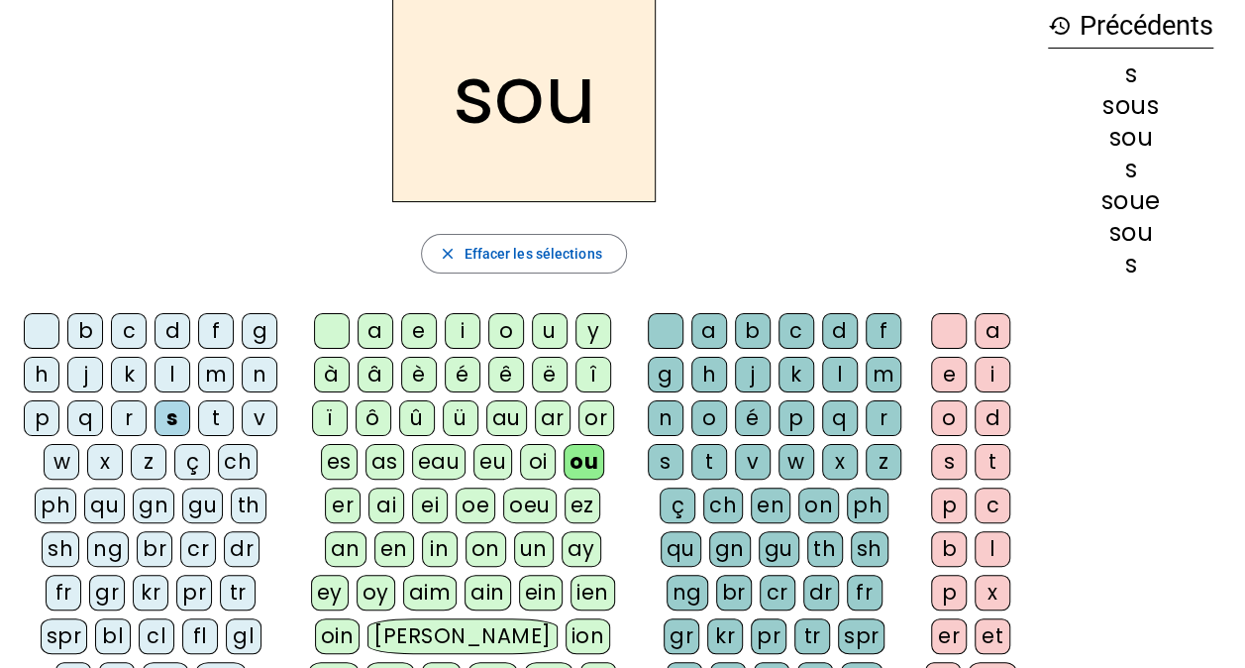
click at [794, 421] on div "p" at bounding box center [796, 418] width 36 height 36
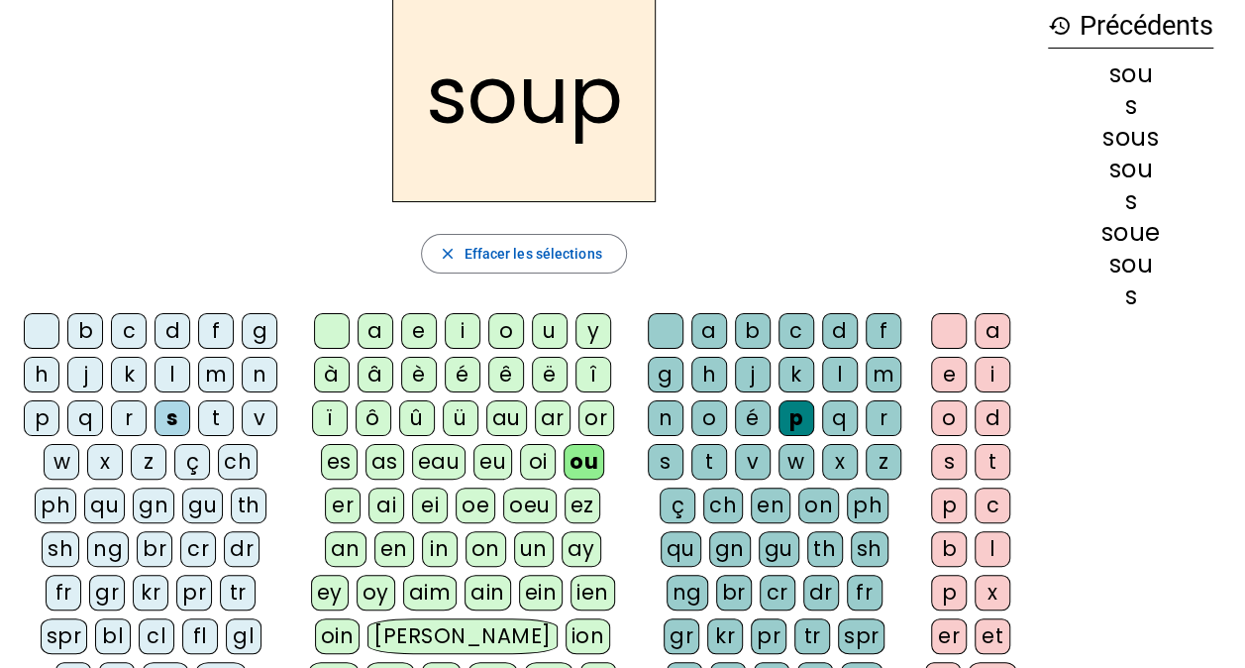
click at [955, 366] on div "e" at bounding box center [949, 375] width 36 height 36
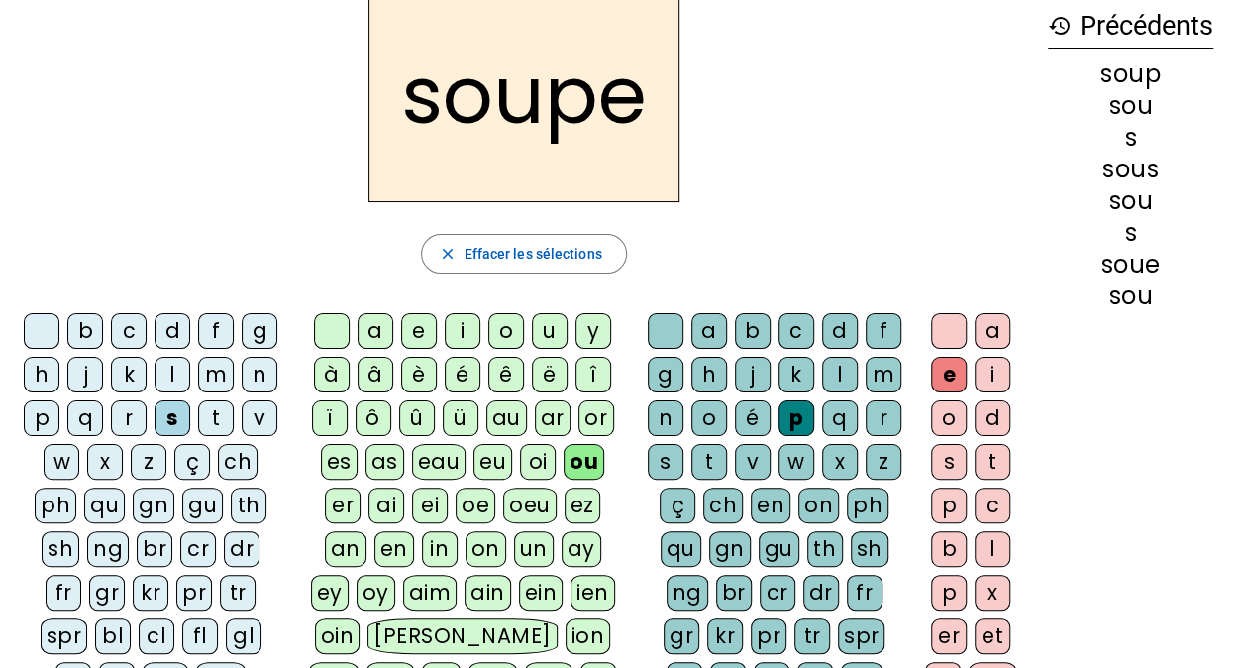
click at [124, 328] on div "c" at bounding box center [129, 331] width 36 height 36
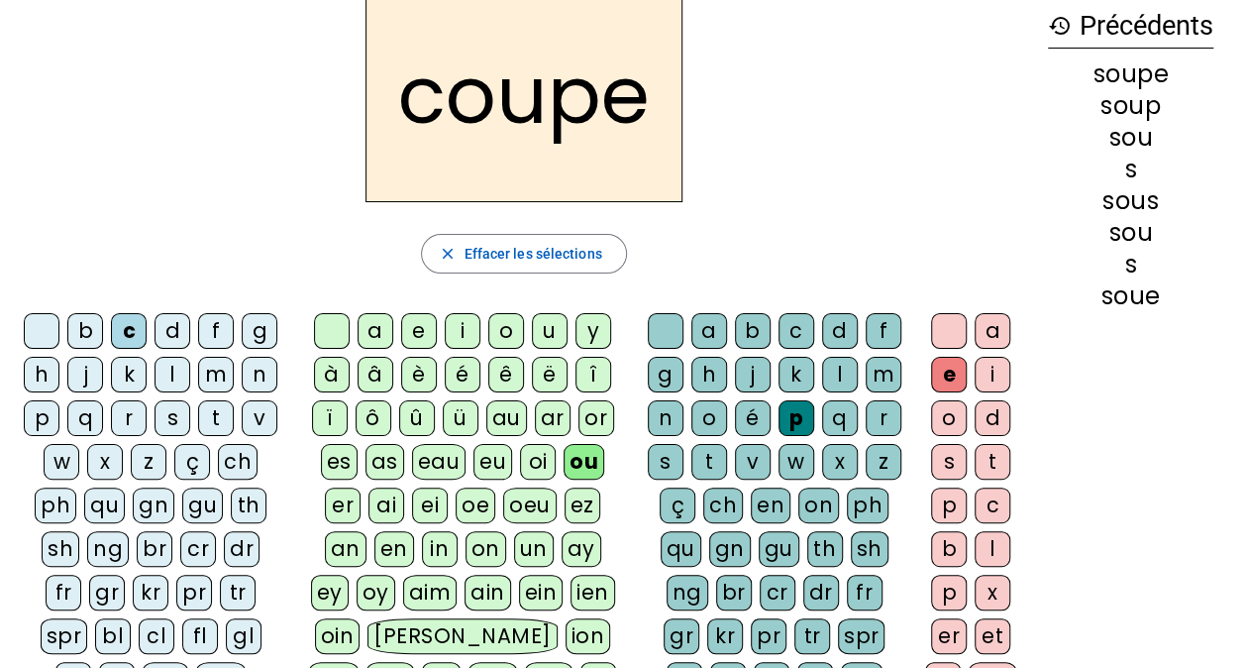
click at [724, 454] on div "t" at bounding box center [709, 462] width 36 height 36
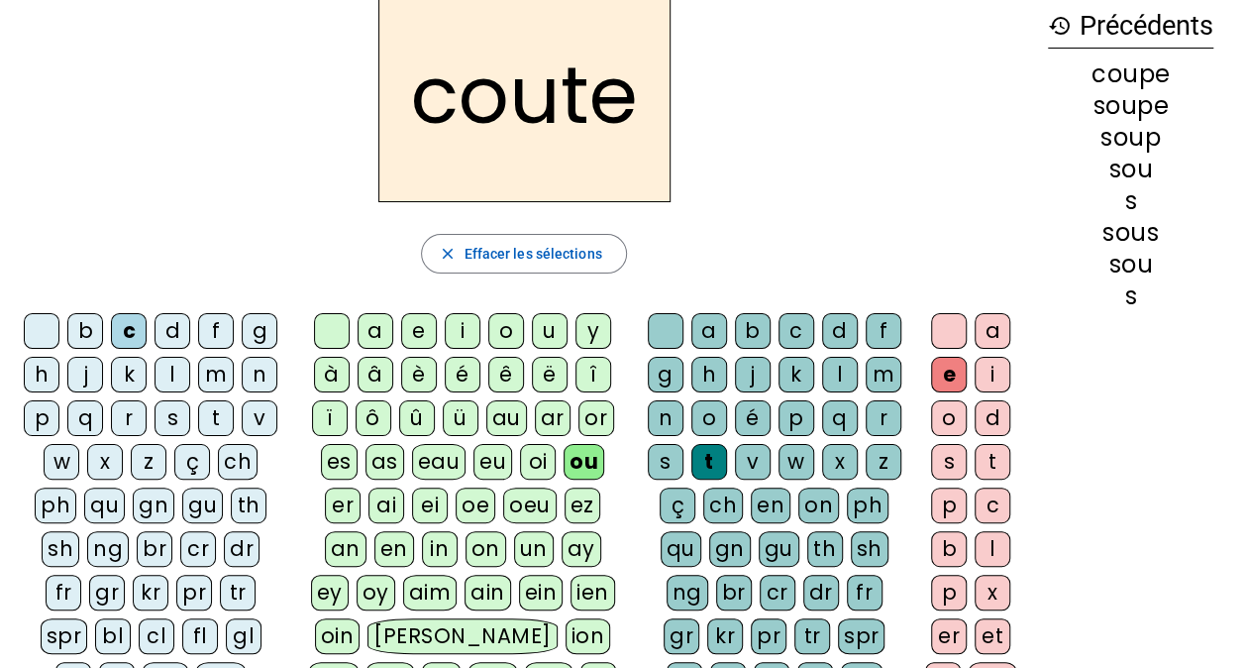
drag, startPoint x: 219, startPoint y: 395, endPoint x: 214, endPoint y: 410, distance: 15.7
click at [219, 396] on letter-bubble "m" at bounding box center [220, 379] width 44 height 44
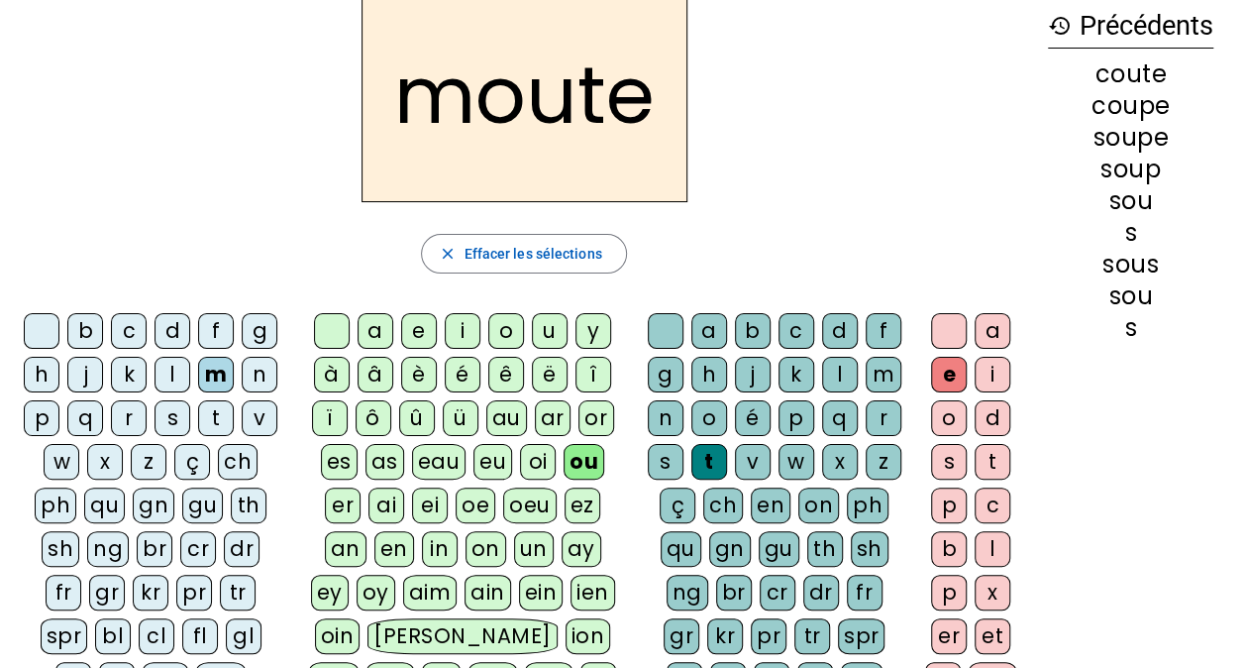
click at [212, 414] on div "t" at bounding box center [216, 418] width 36 height 36
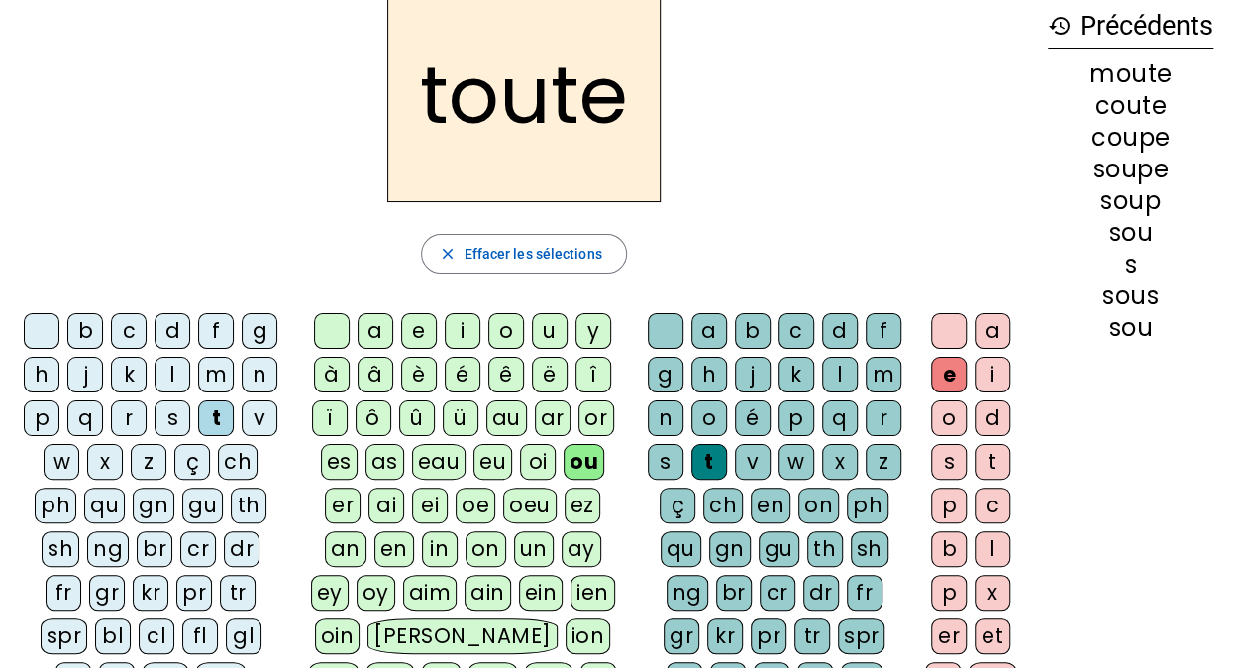
click at [136, 410] on div "r" at bounding box center [129, 418] width 36 height 36
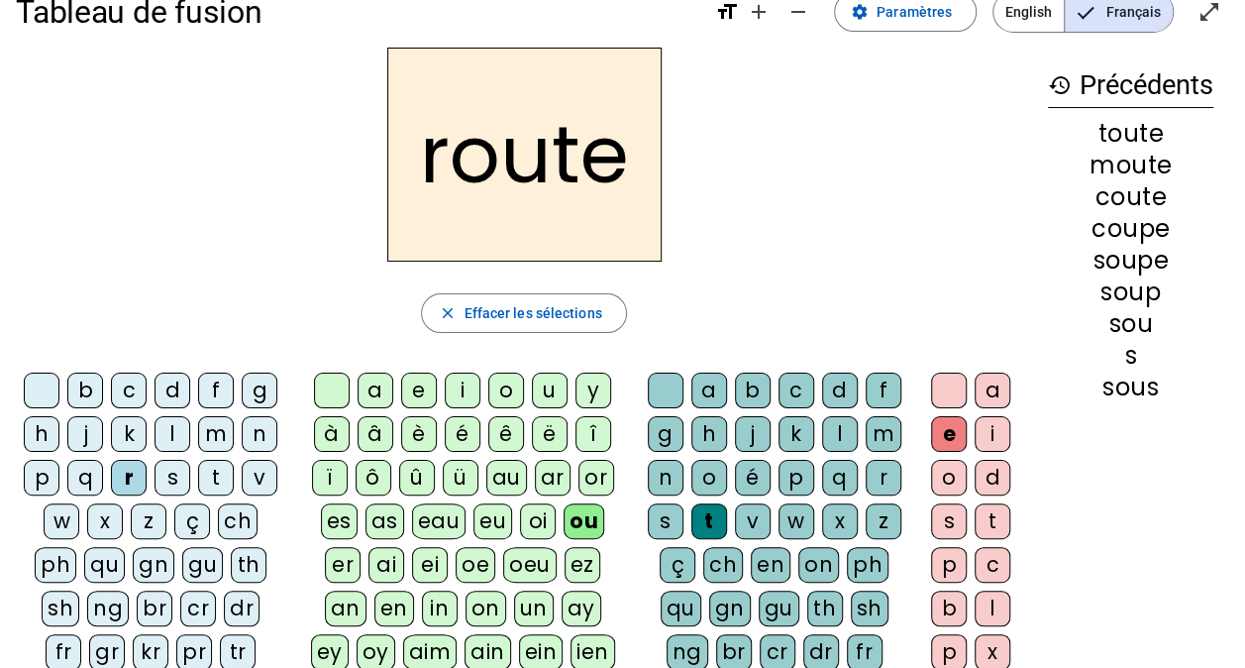
scroll to position [0, 0]
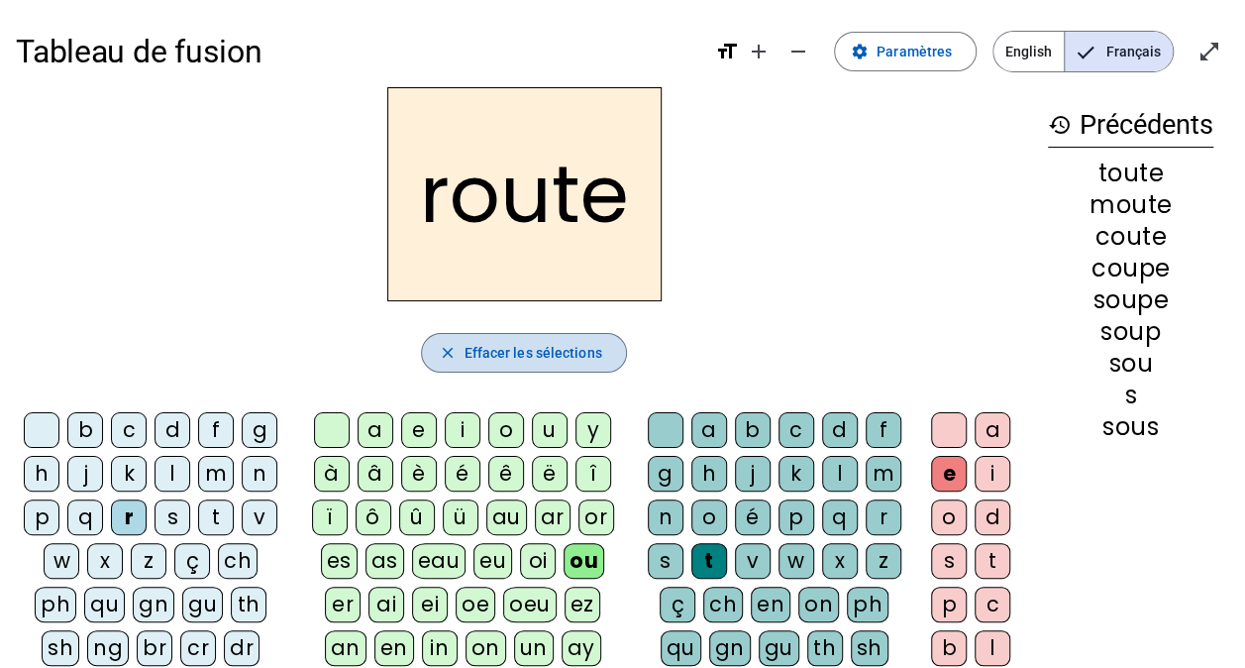
click at [495, 363] on button "close Effacer les sélections" at bounding box center [523, 353] width 205 height 40
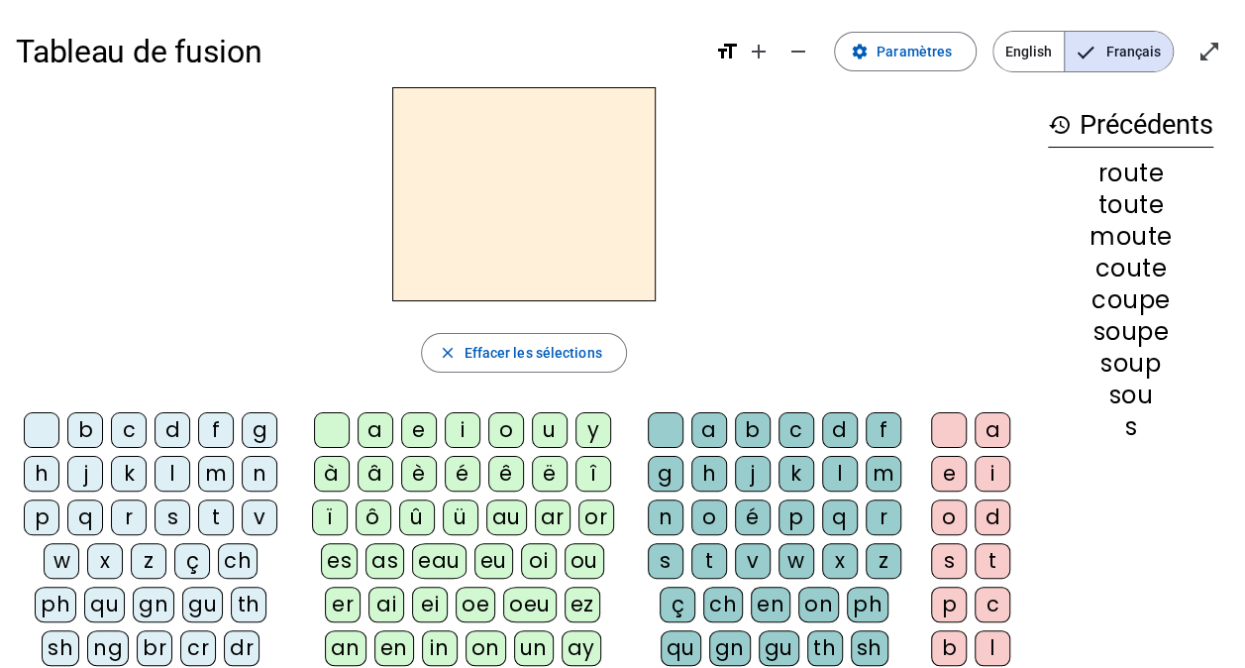
click at [53, 515] on div "p" at bounding box center [42, 517] width 36 height 36
click at [565, 561] on div "ou" at bounding box center [585, 561] width 40 height 36
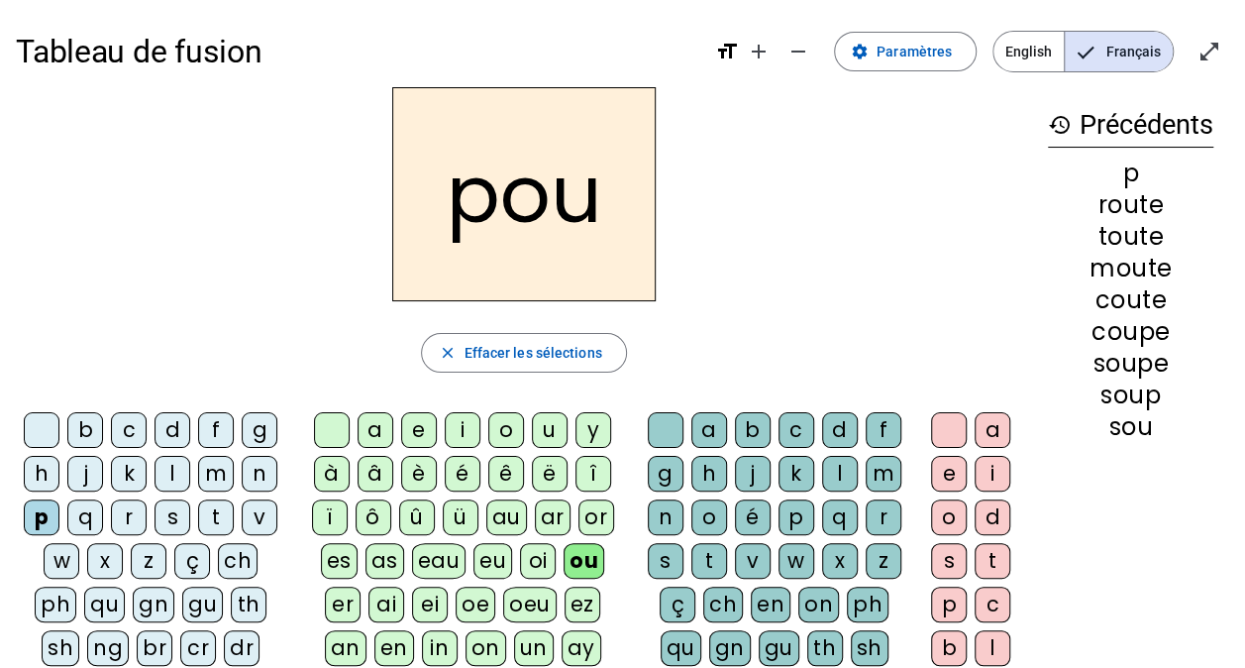
click at [844, 466] on div "l" at bounding box center [840, 474] width 36 height 36
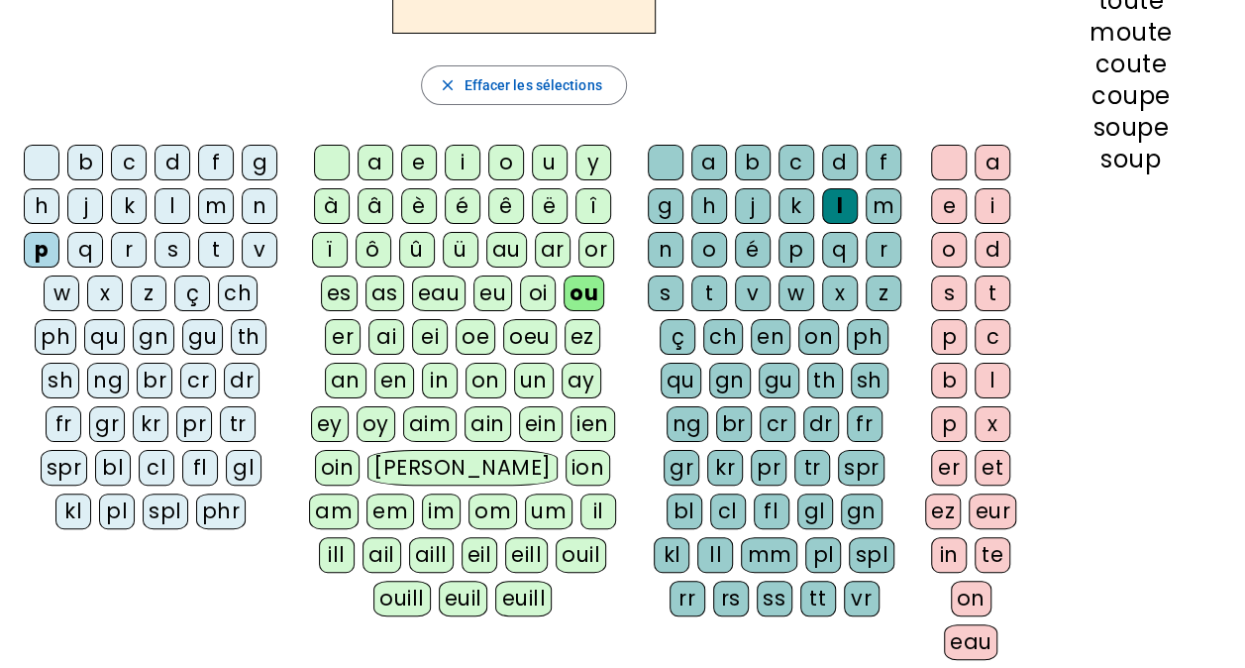
scroll to position [198, 0]
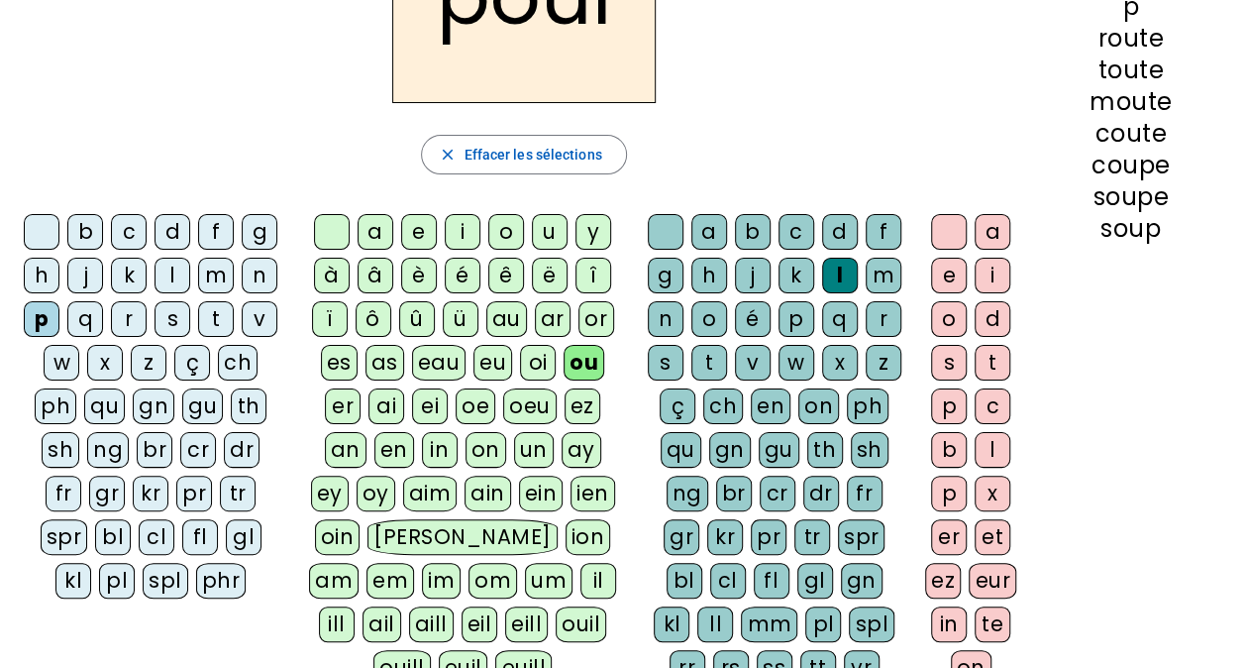
click at [949, 271] on div "e" at bounding box center [949, 276] width 36 height 36
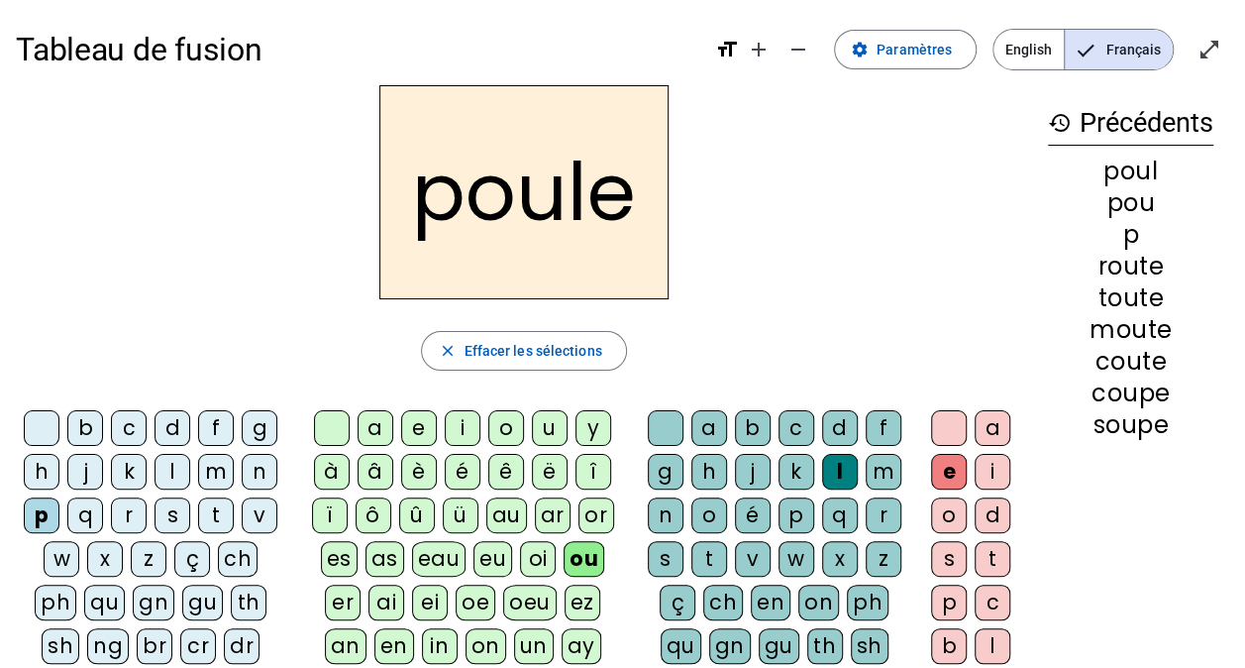
scroll to position [0, 0]
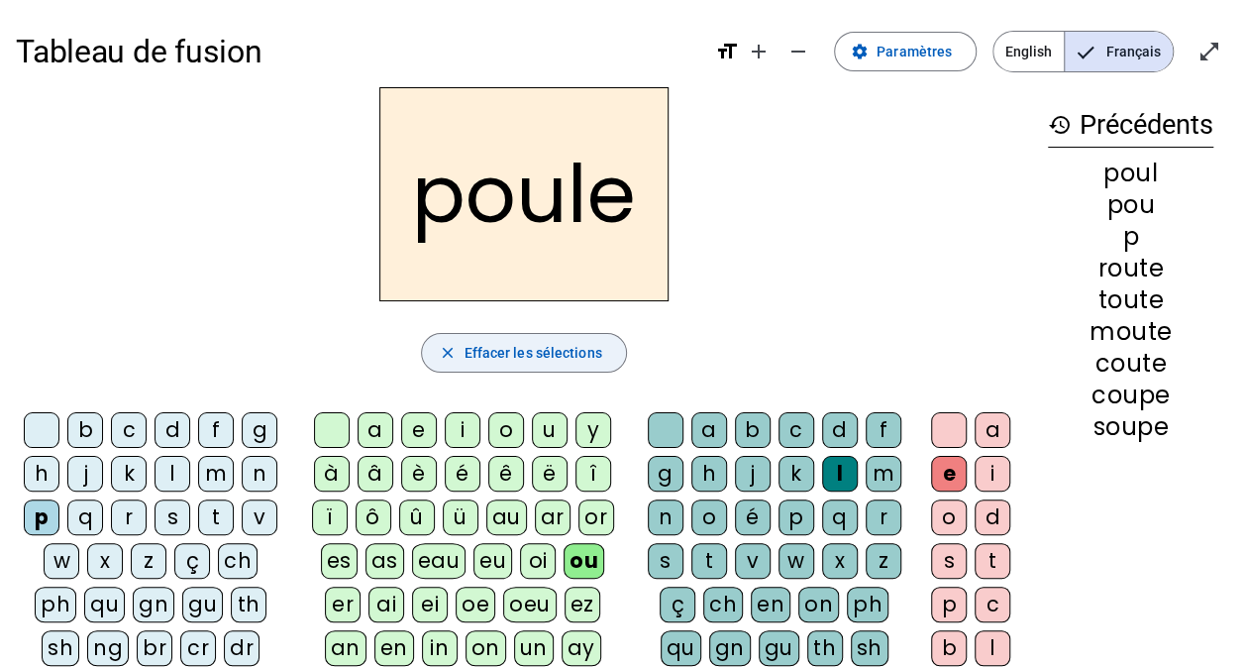
click at [561, 358] on span "Effacer les sélections" at bounding box center [533, 353] width 138 height 24
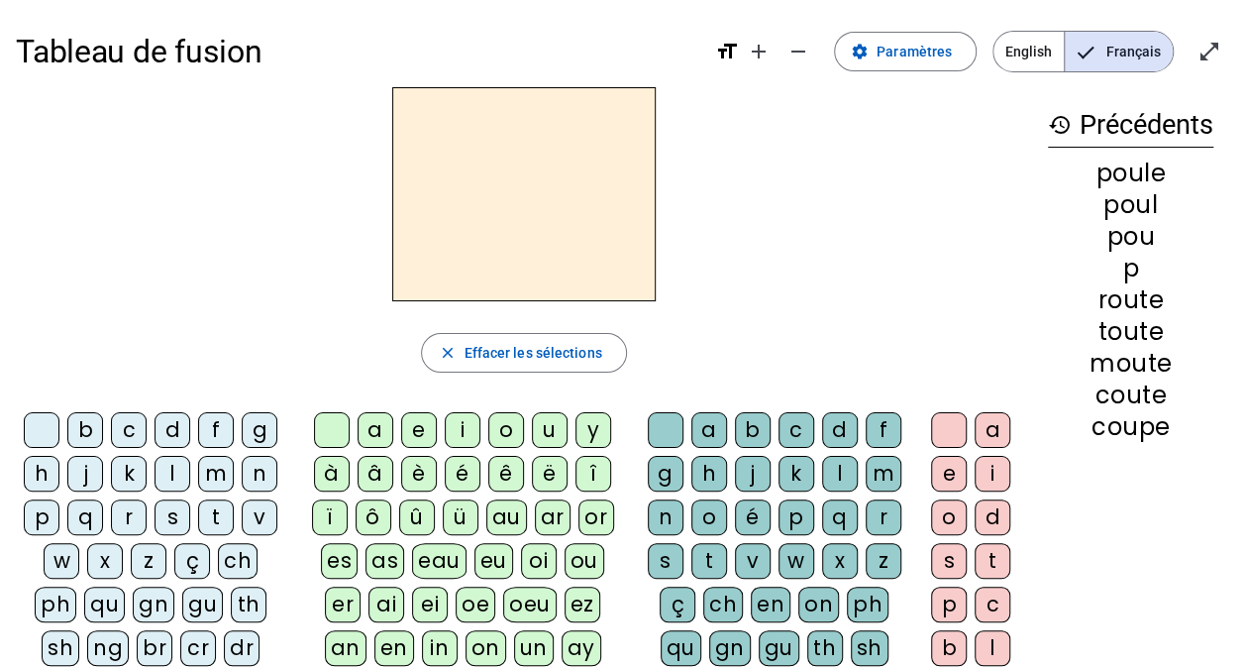
click at [139, 519] on div "r" at bounding box center [129, 517] width 36 height 36
click at [565, 563] on div "ou" at bounding box center [585, 561] width 40 height 36
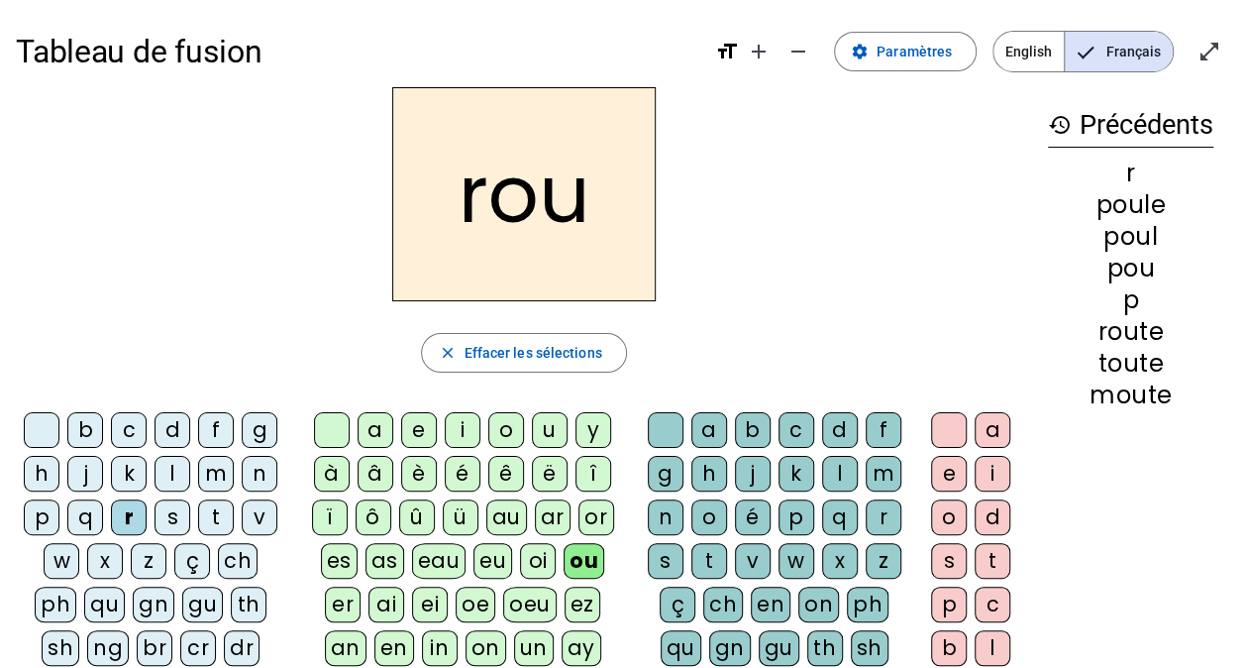
click at [667, 472] on div "g" at bounding box center [666, 474] width 36 height 36
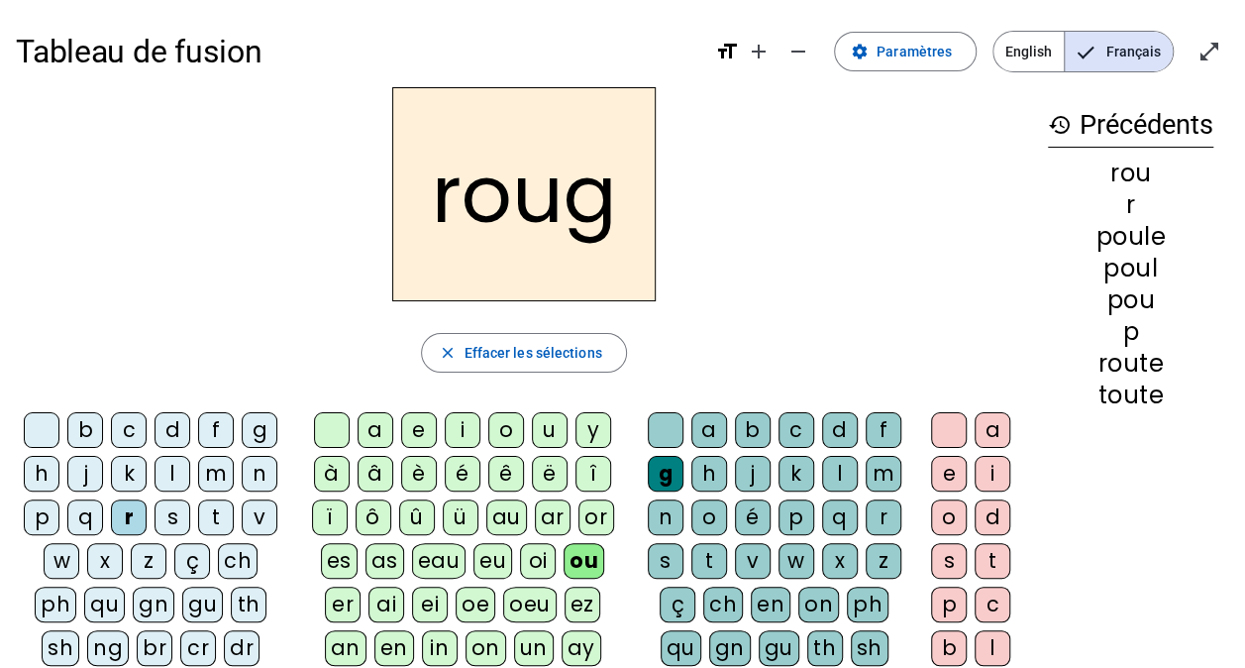
click at [955, 467] on div "e" at bounding box center [949, 474] width 36 height 36
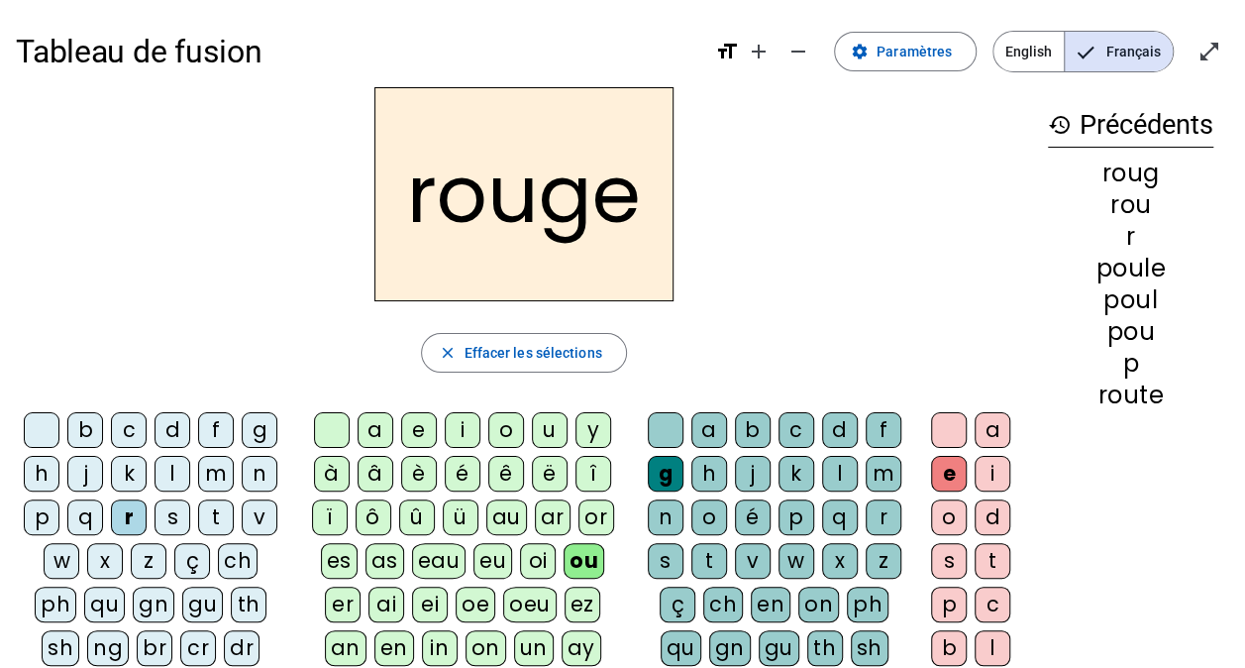
click at [97, 434] on div "b" at bounding box center [85, 430] width 36 height 36
